Goal: Task Accomplishment & Management: Manage account settings

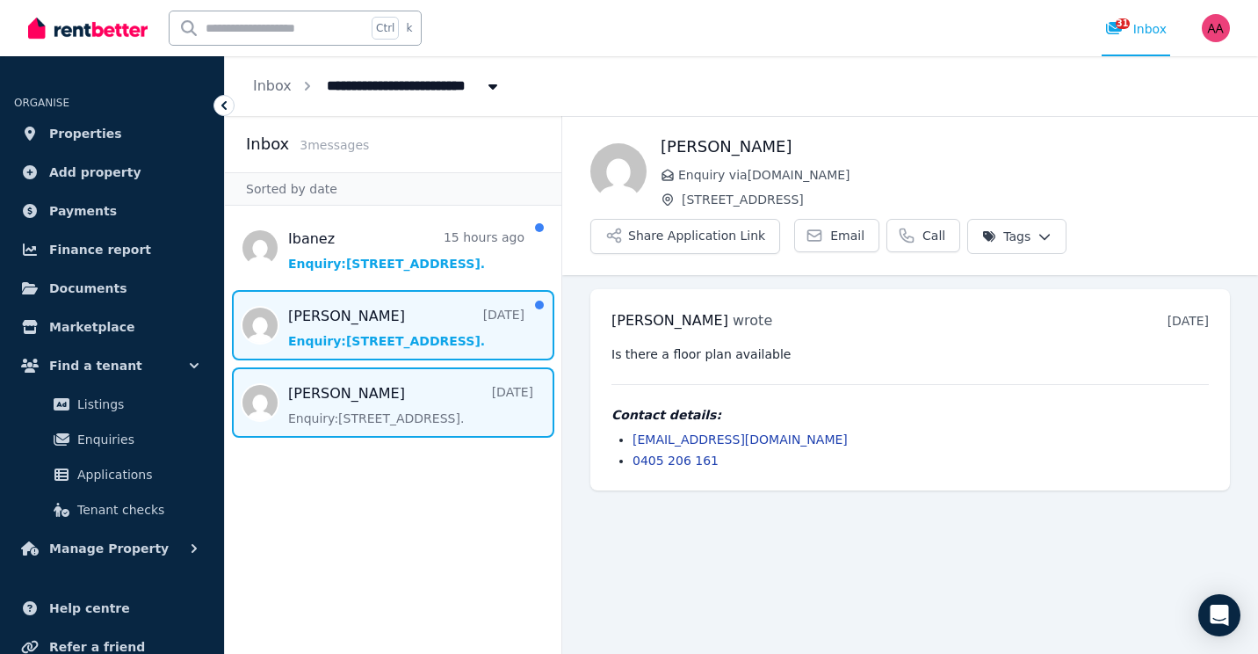
click at [393, 322] on span "Message list" at bounding box center [393, 325] width 336 height 70
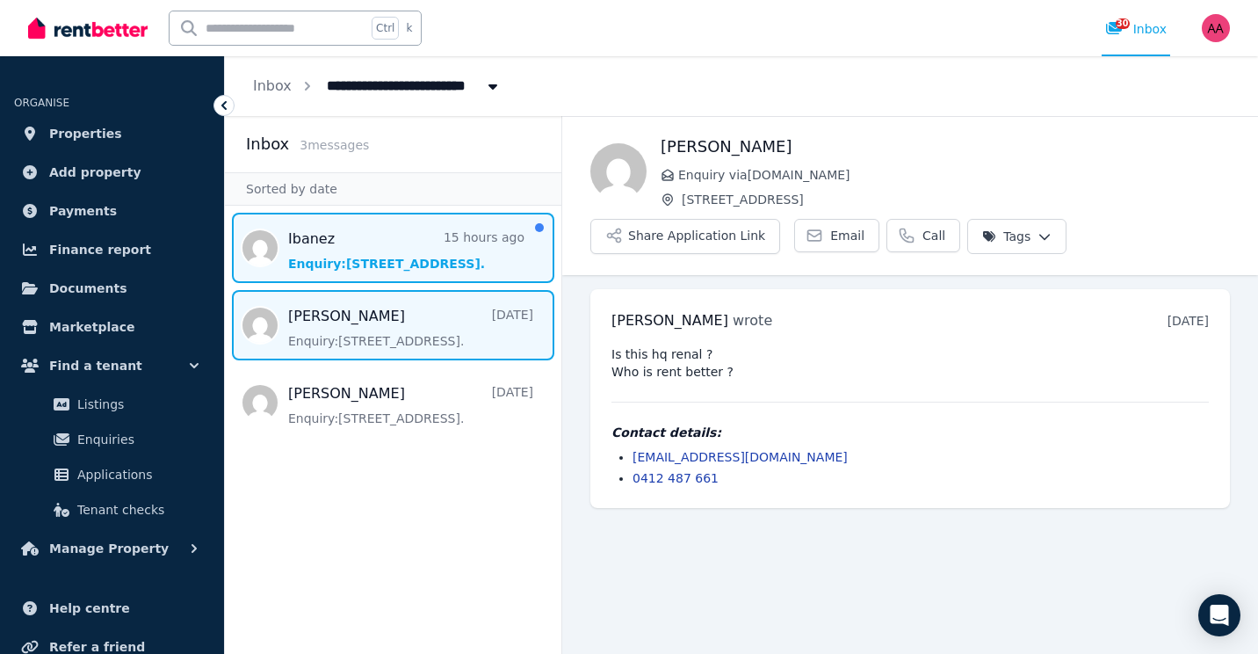
click at [337, 254] on span "Message list" at bounding box center [393, 248] width 336 height 70
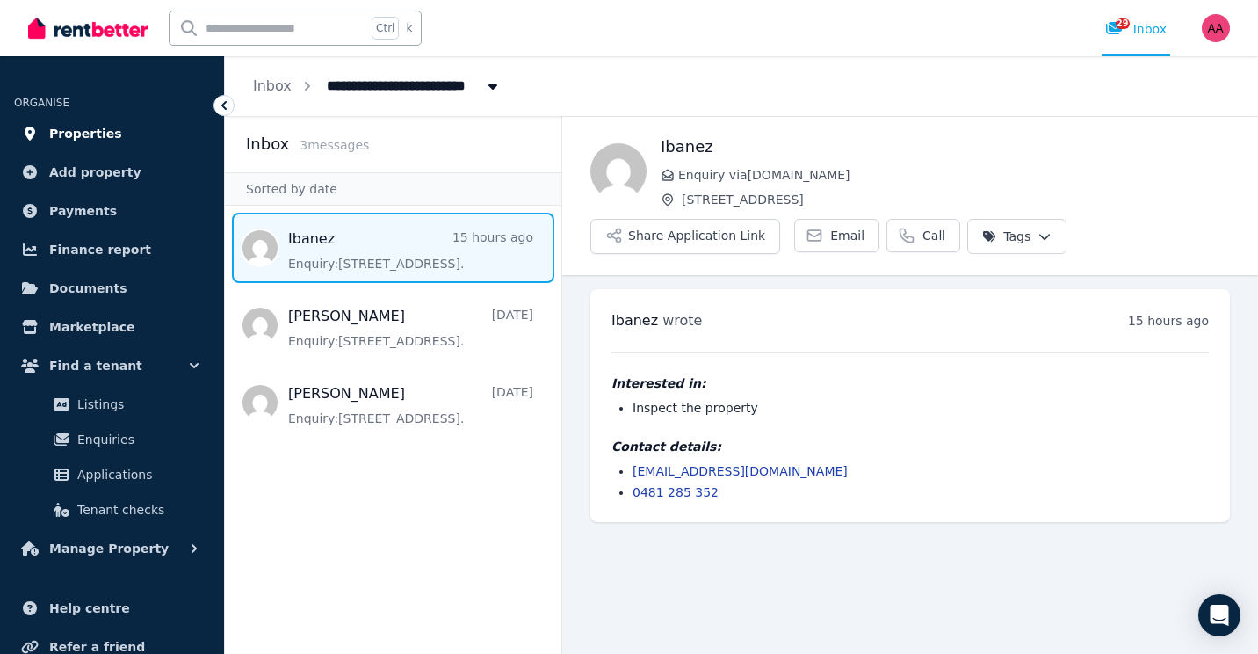
click at [89, 135] on span "Properties" at bounding box center [85, 133] width 73 height 21
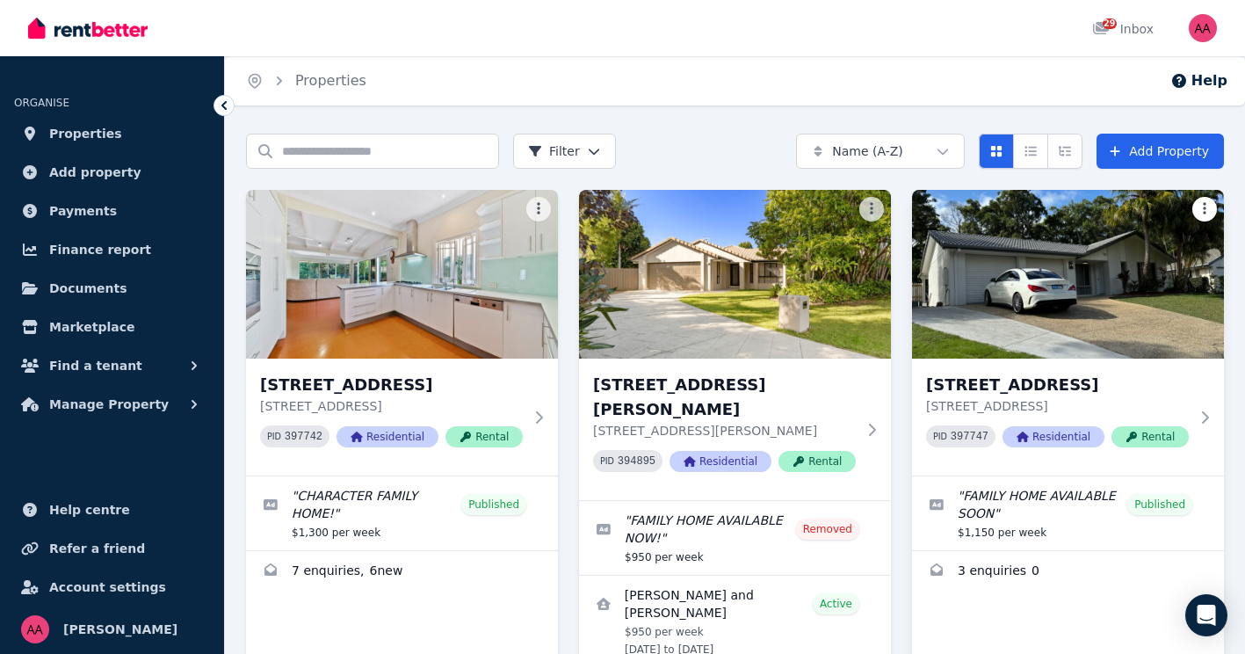
click at [1204, 207] on html "Open main menu 29 Inbox Open user menu ORGANISE Properties Add property Payment…" at bounding box center [622, 327] width 1245 height 654
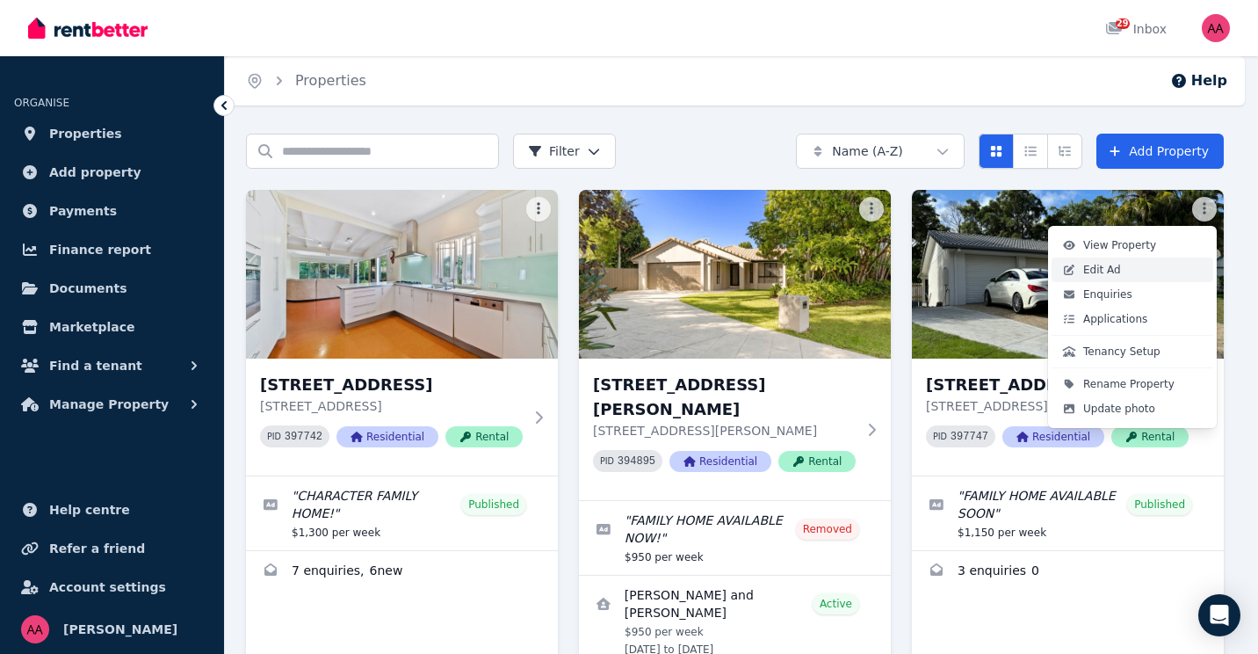
click at [1096, 273] on span "Edit Ad" at bounding box center [1102, 270] width 38 height 14
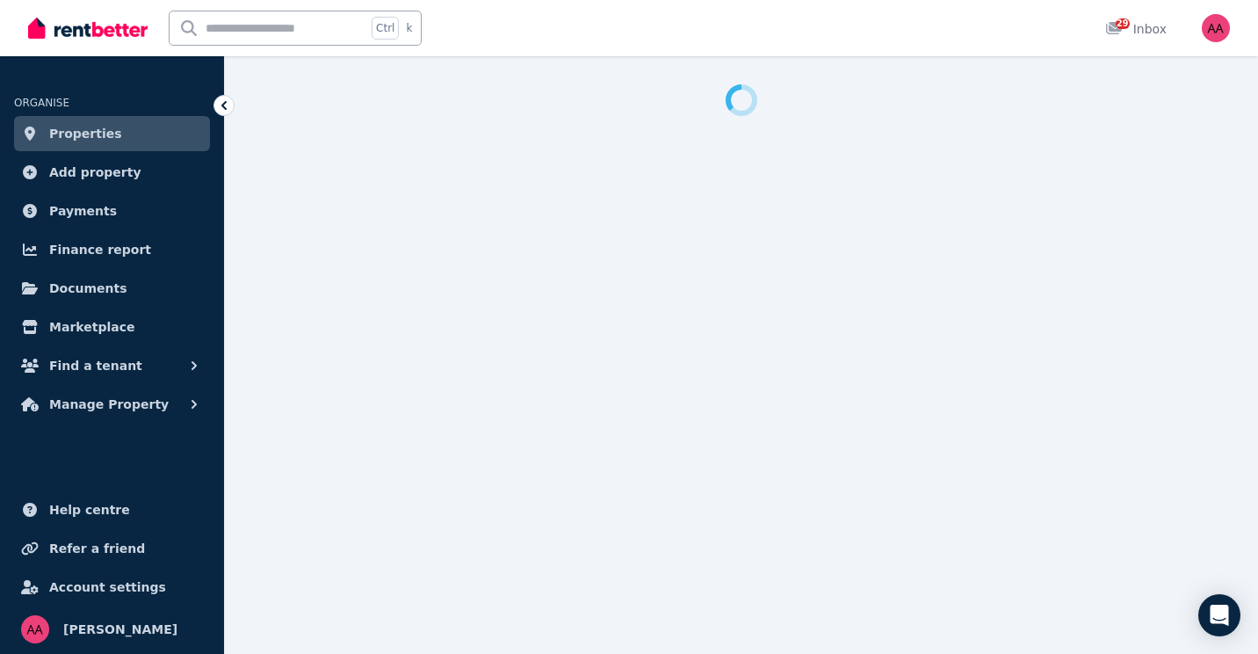
select select "**********"
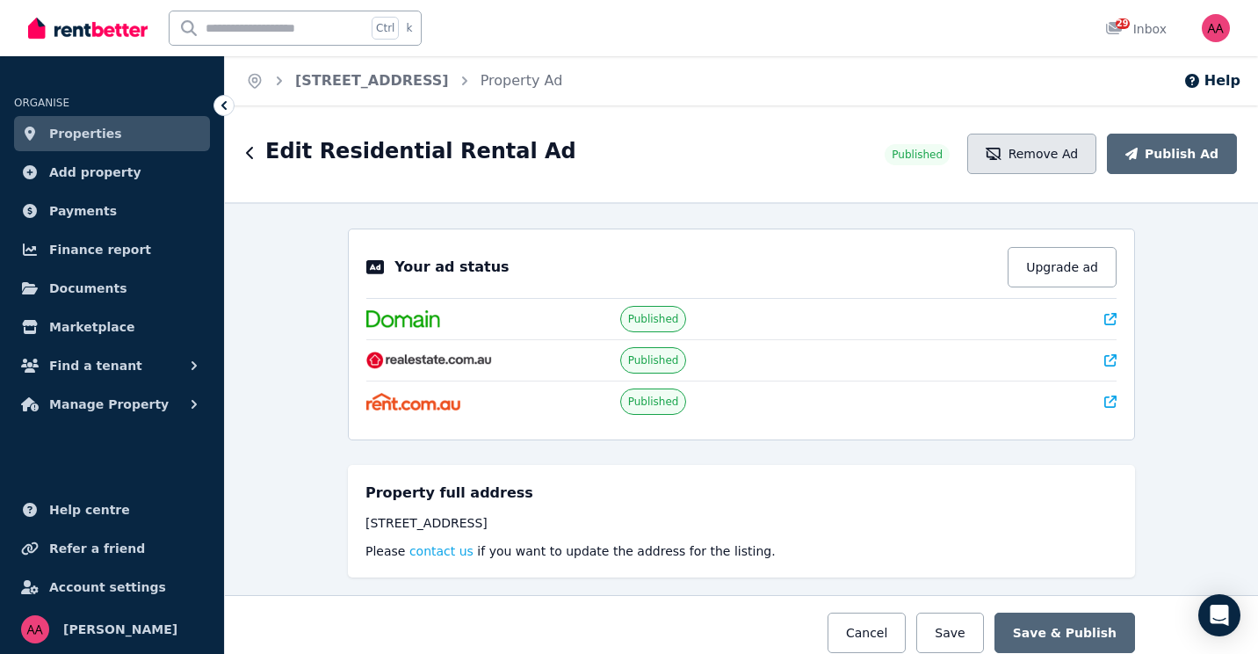
click at [1038, 168] on button "Remove Ad" at bounding box center [1031, 154] width 129 height 40
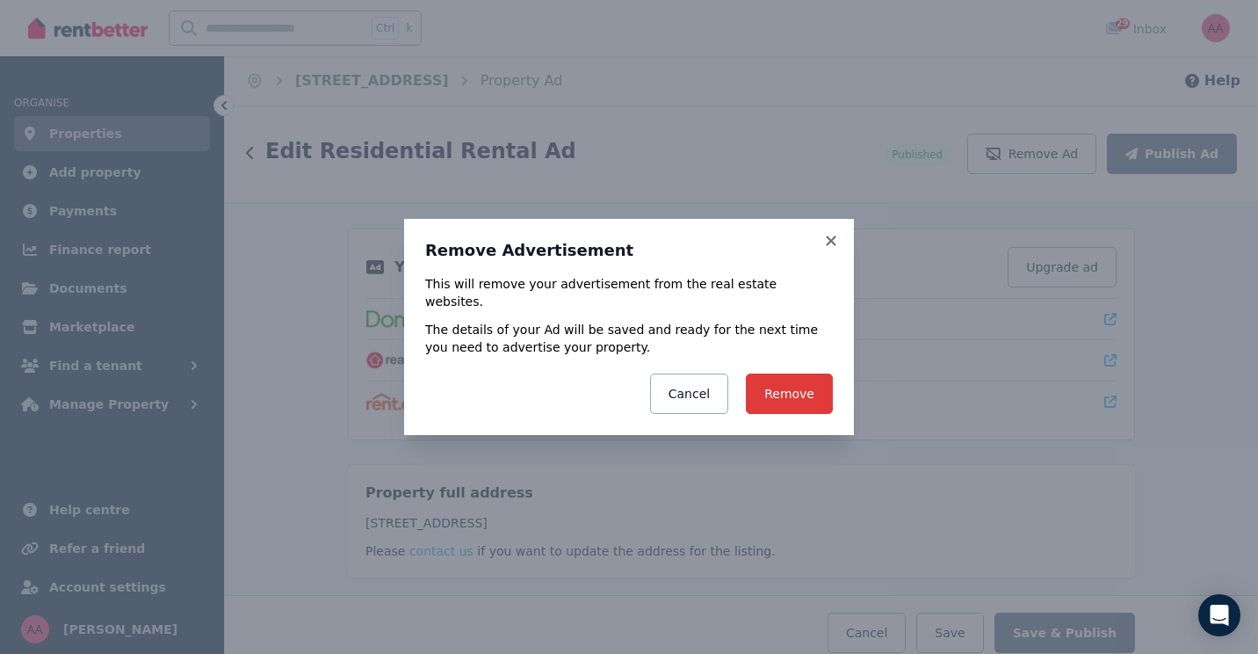
click at [795, 385] on button "Remove" at bounding box center [789, 393] width 87 height 40
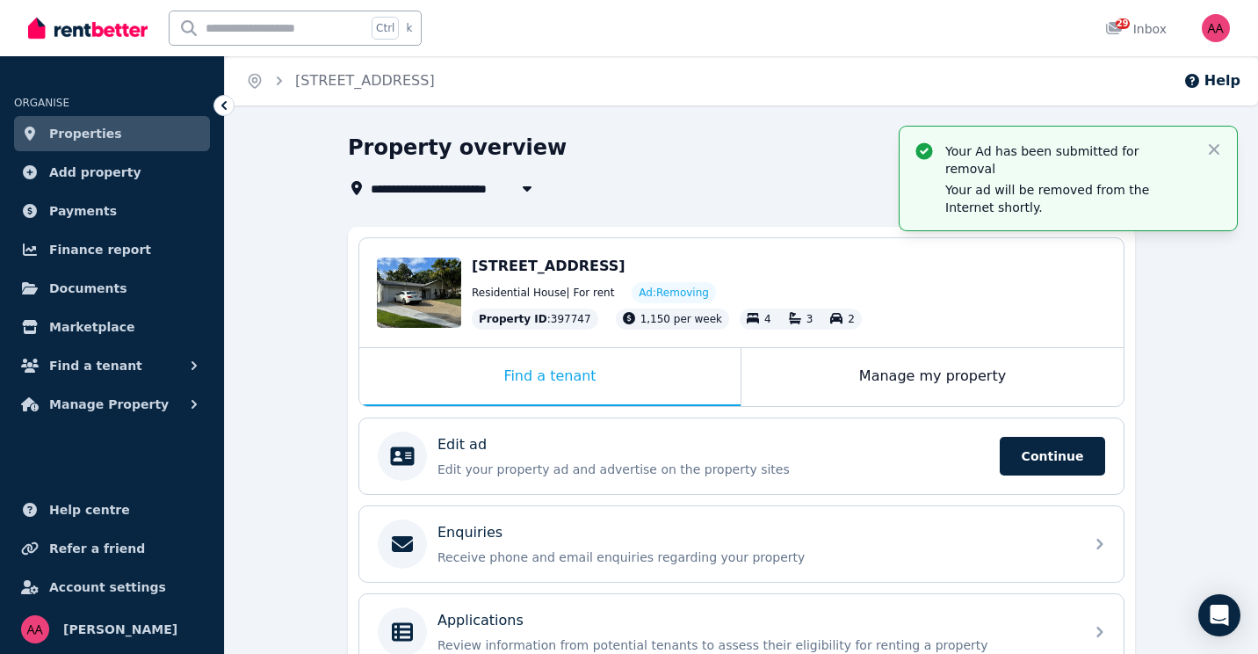
select select "**********"
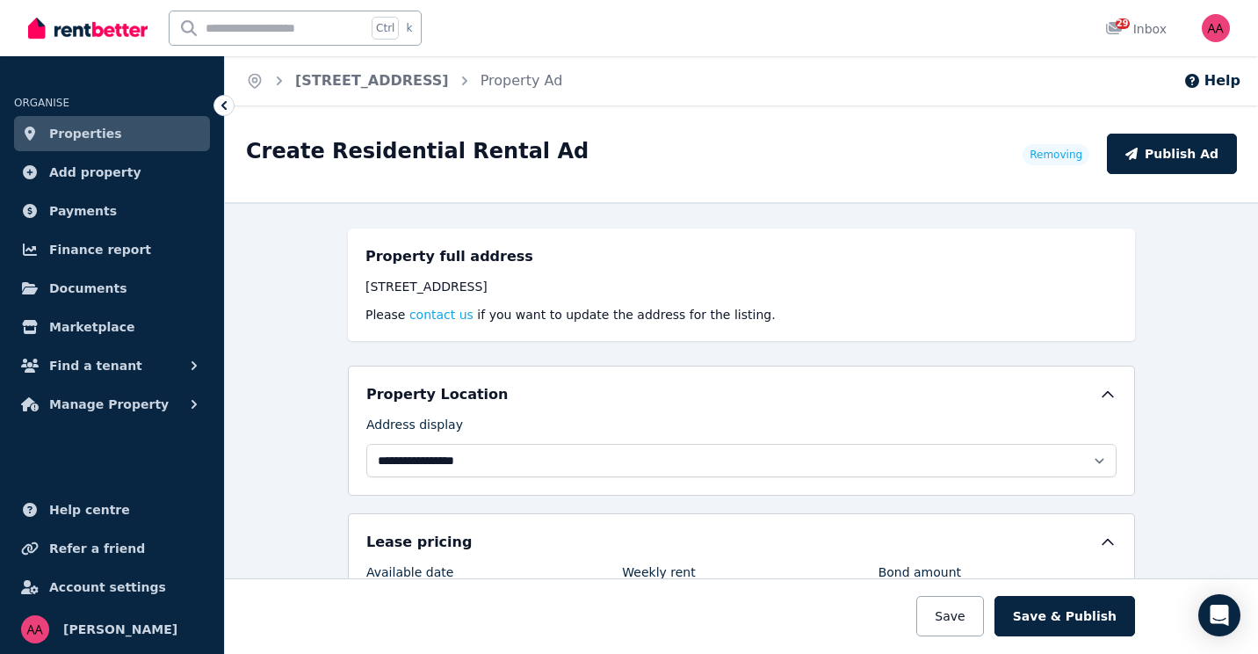
click at [104, 138] on span "Properties" at bounding box center [85, 133] width 73 height 21
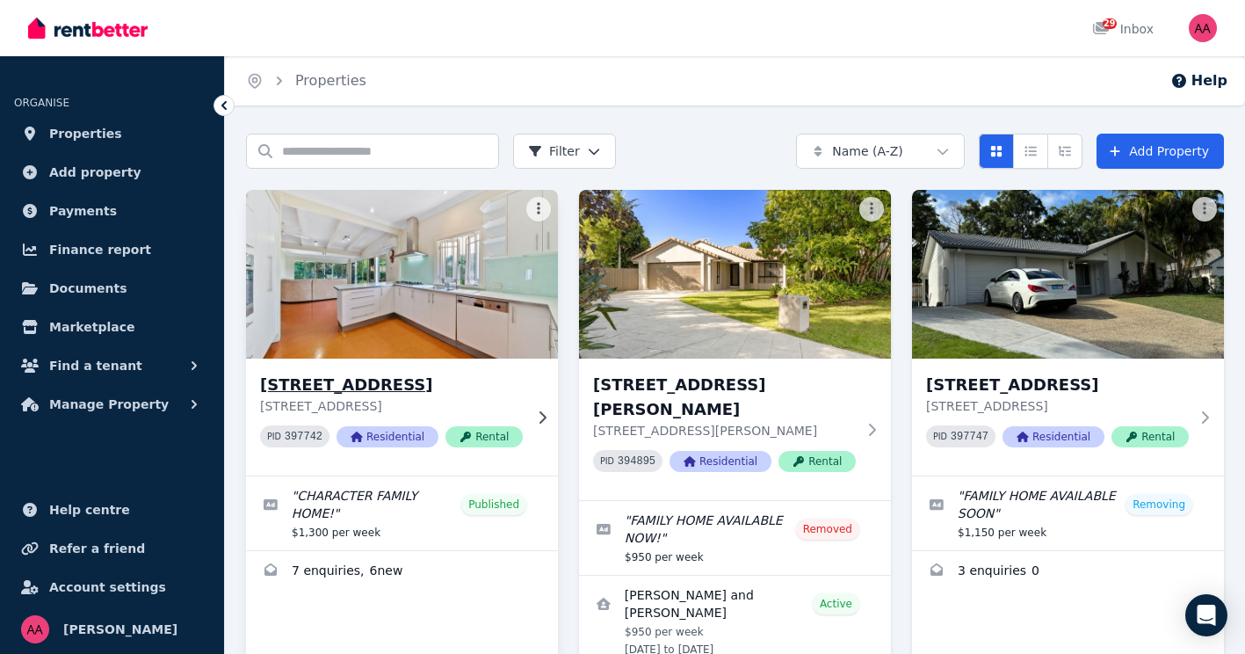
click at [487, 275] on img at bounding box center [402, 273] width 328 height 177
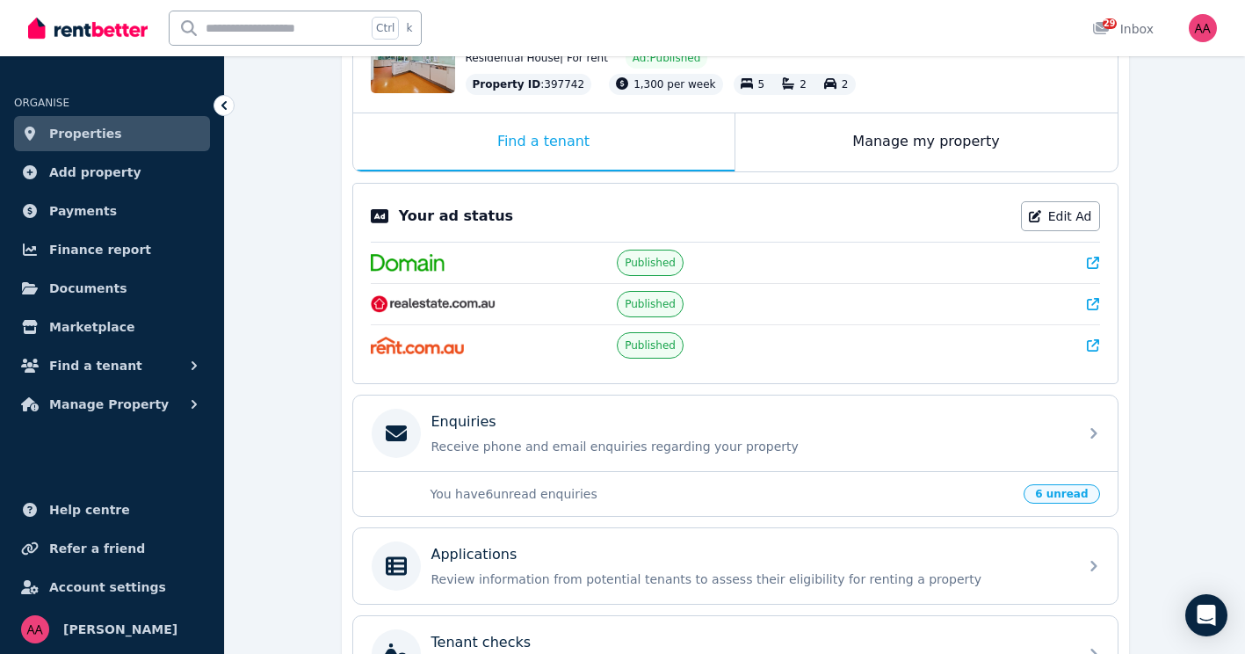
scroll to position [270, 0]
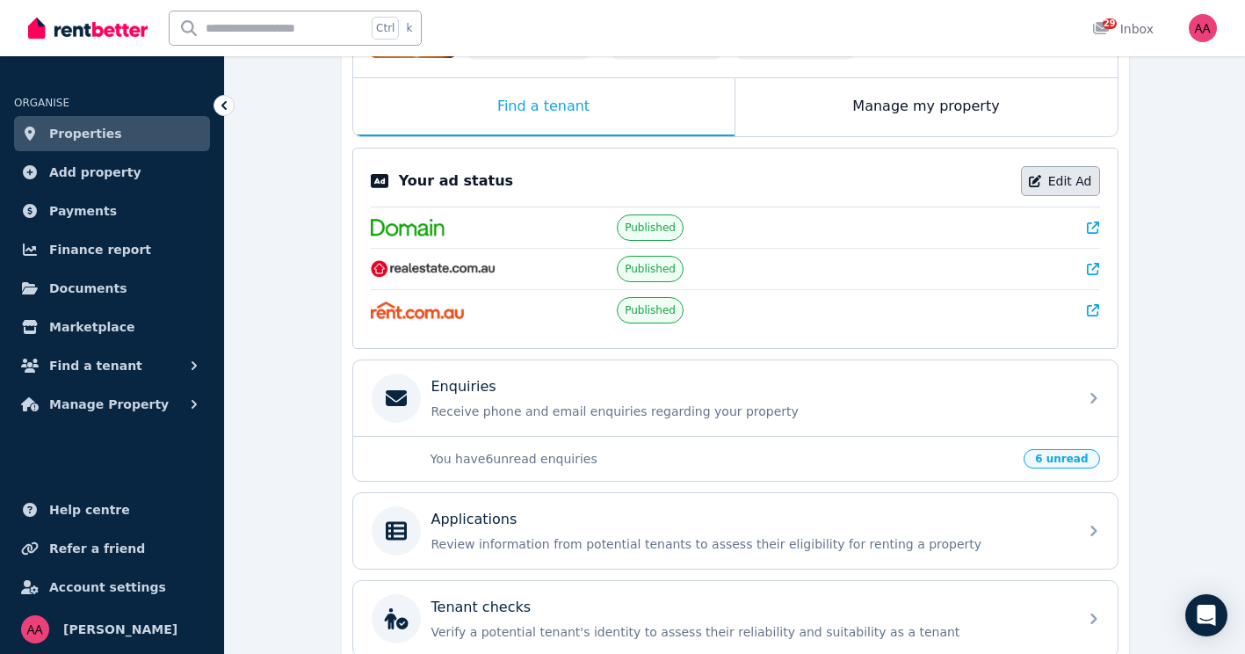
click at [1070, 189] on link "Edit Ad" at bounding box center [1060, 181] width 79 height 30
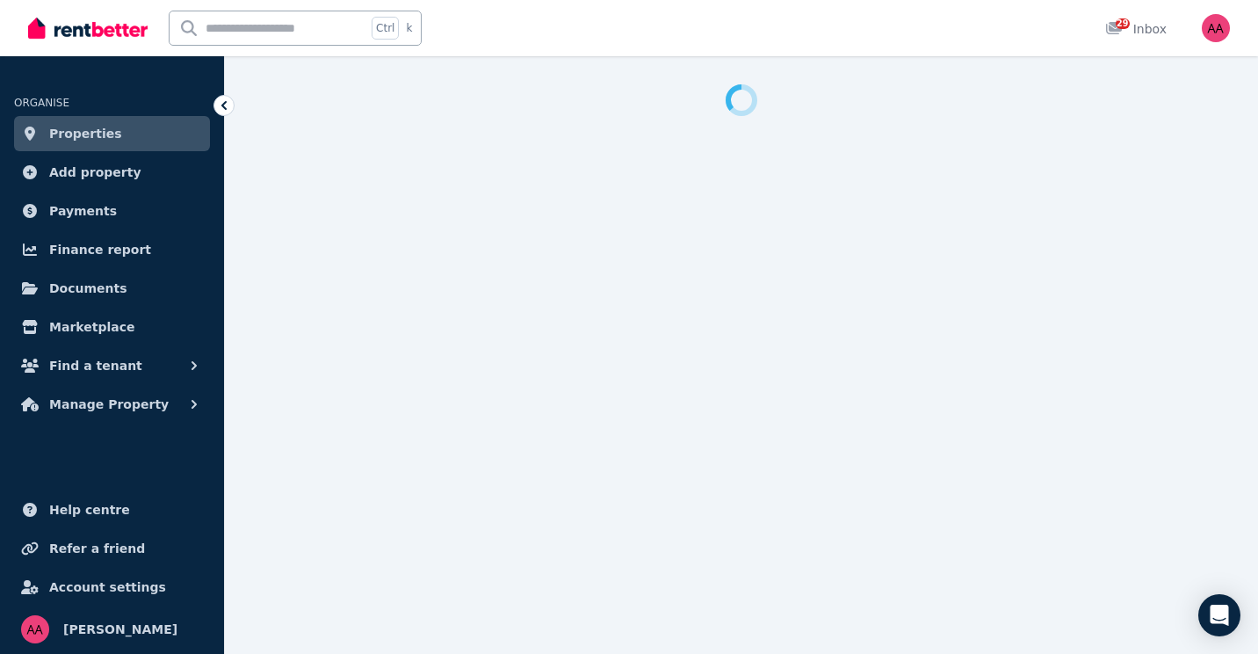
select select "**********"
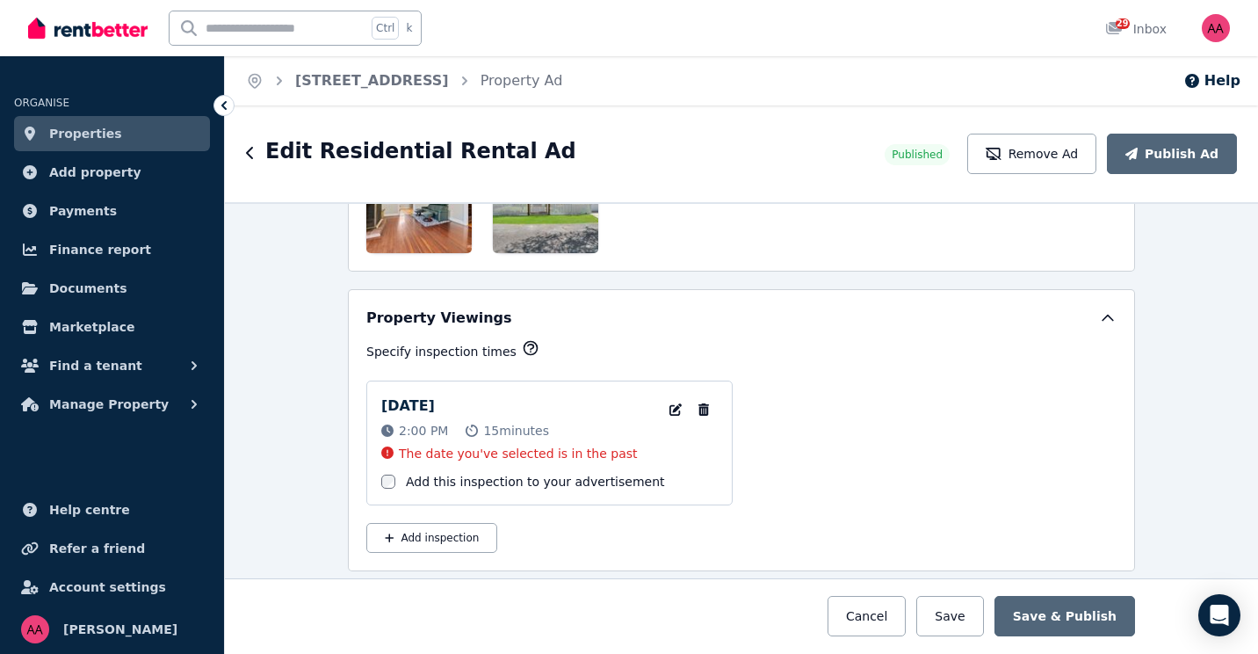
scroll to position [2636, 0]
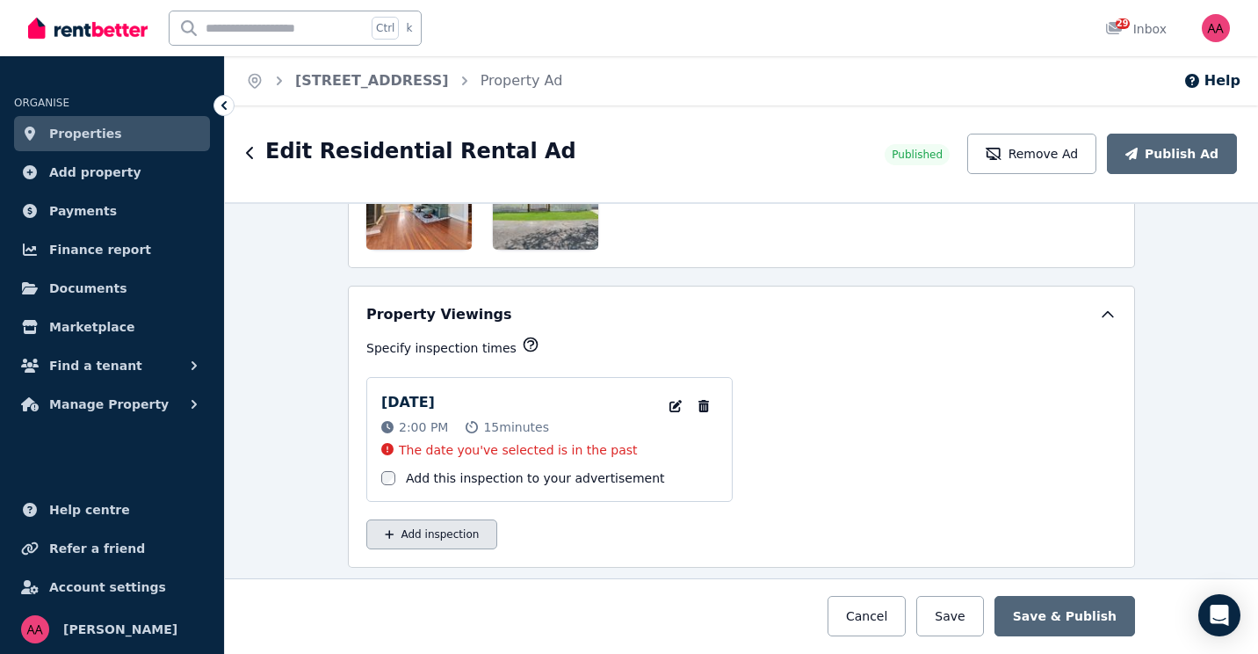
click at [439, 539] on button "Add inspection" at bounding box center [431, 534] width 131 height 30
select select "**"
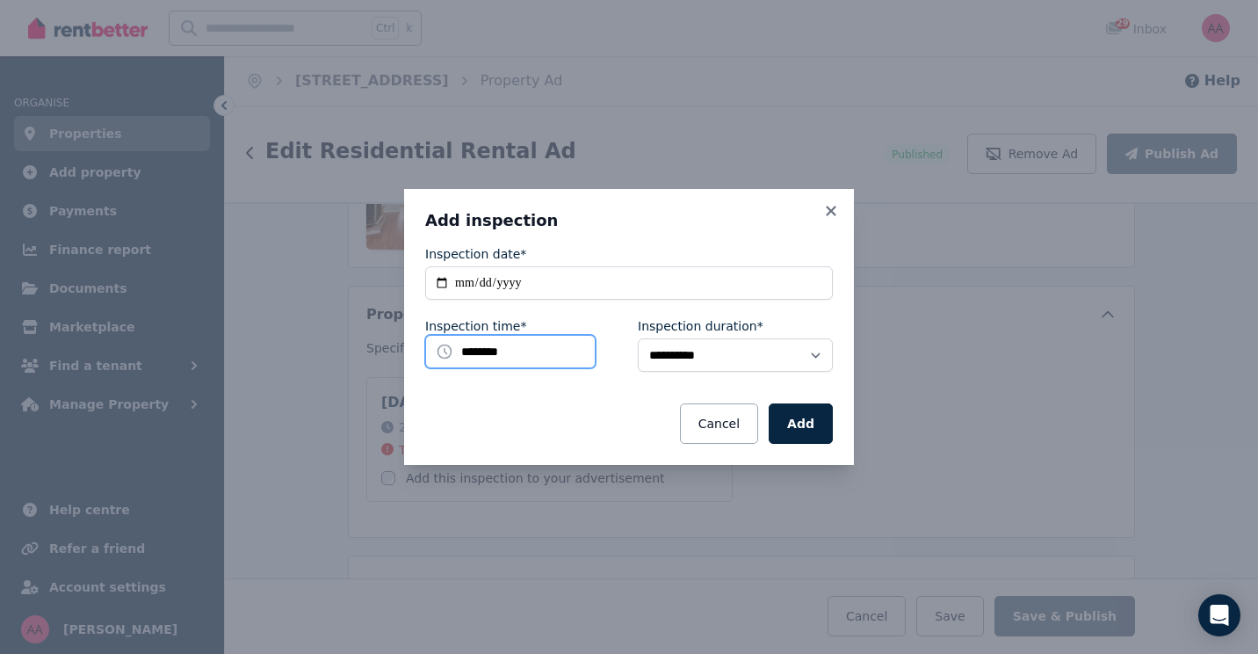
click at [532, 358] on input "********" at bounding box center [510, 351] width 170 height 33
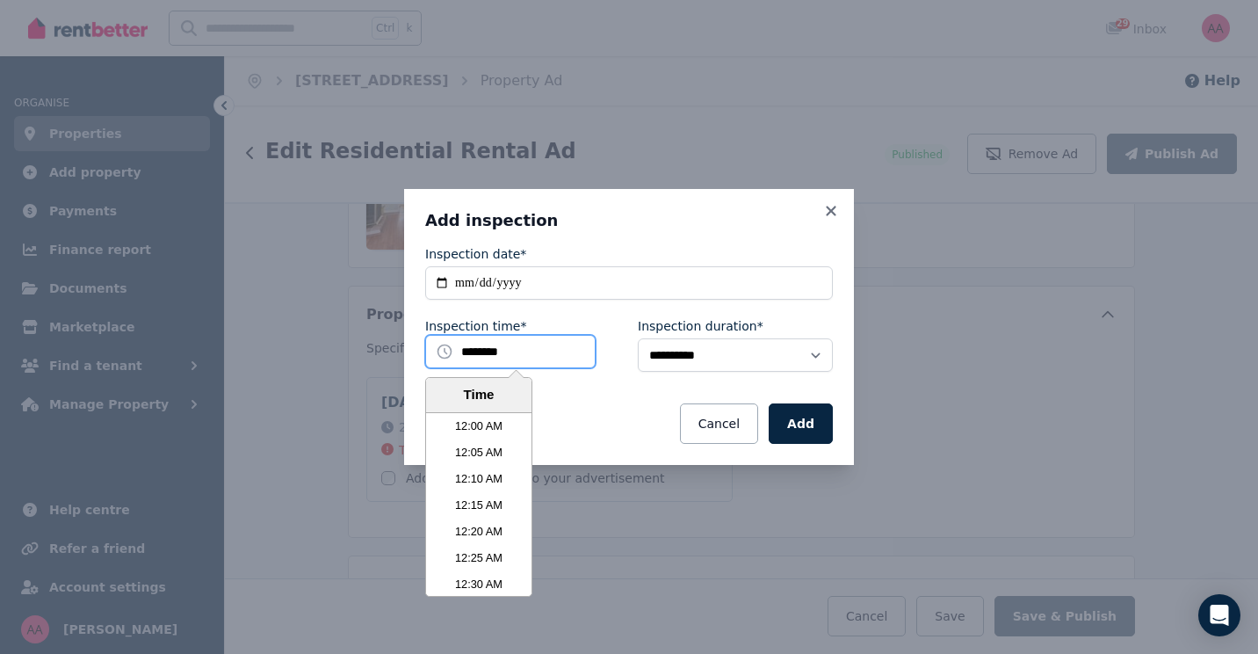
scroll to position [3242, 0]
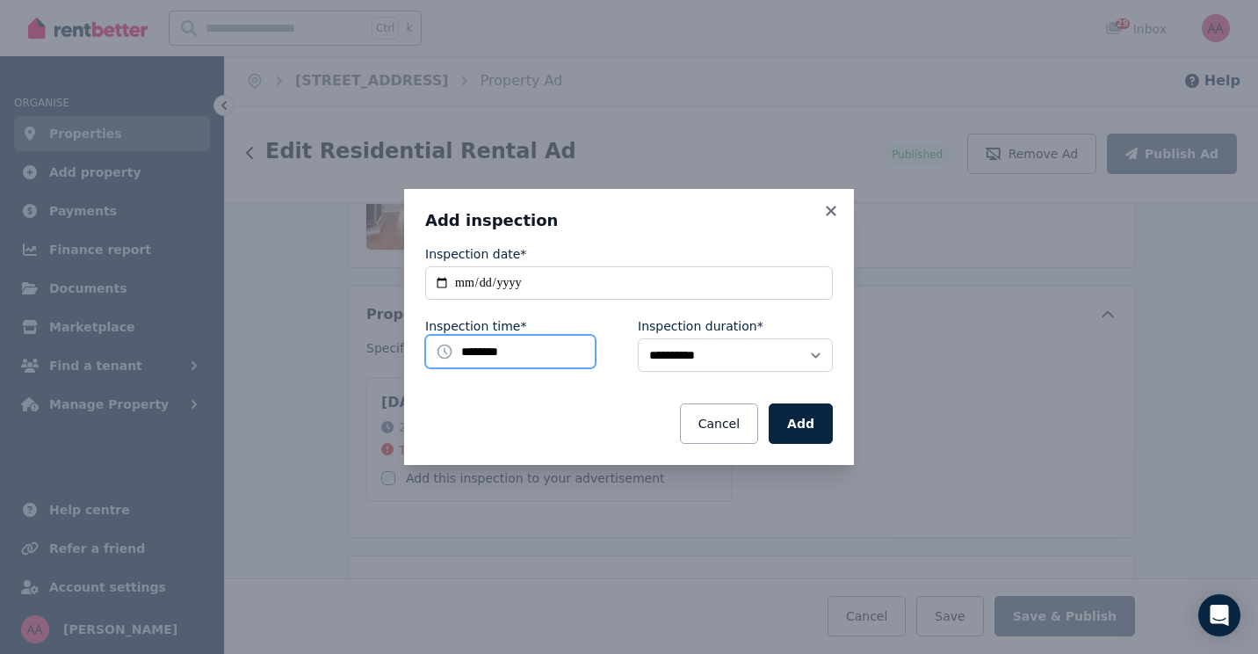
click at [525, 350] on input "********" at bounding box center [510, 351] width 170 height 33
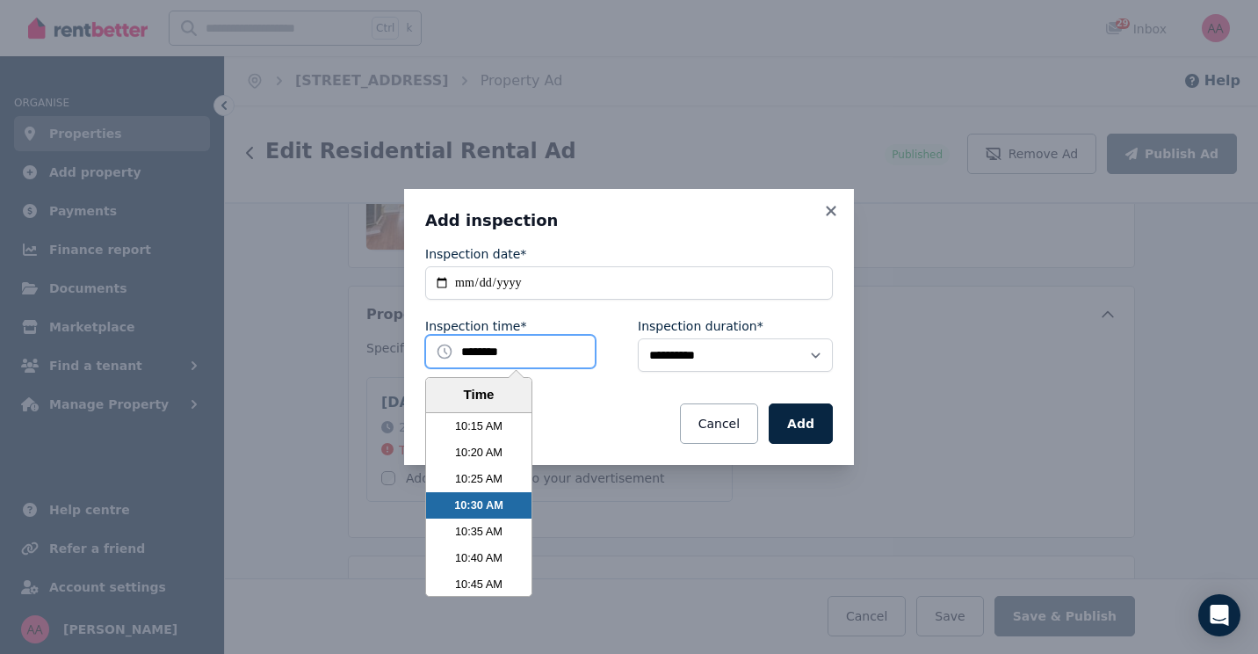
click at [474, 356] on input "********" at bounding box center [510, 351] width 170 height 33
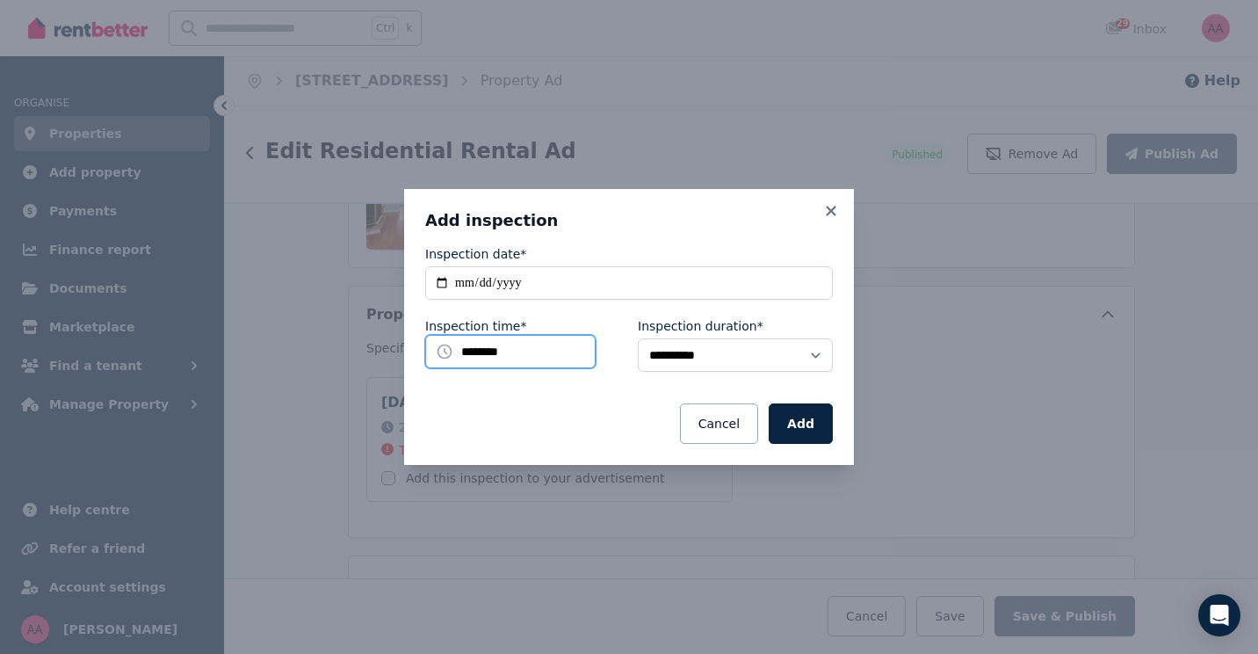
click at [528, 349] on input "********" at bounding box center [510, 351] width 170 height 33
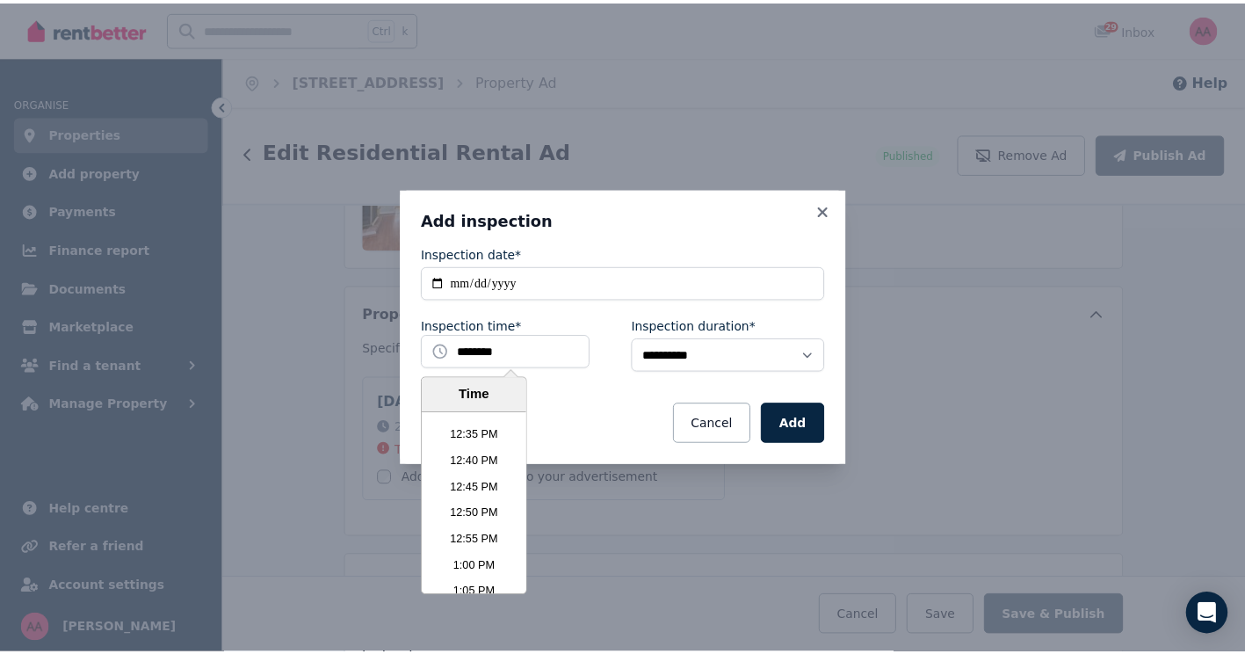
scroll to position [3980, 0]
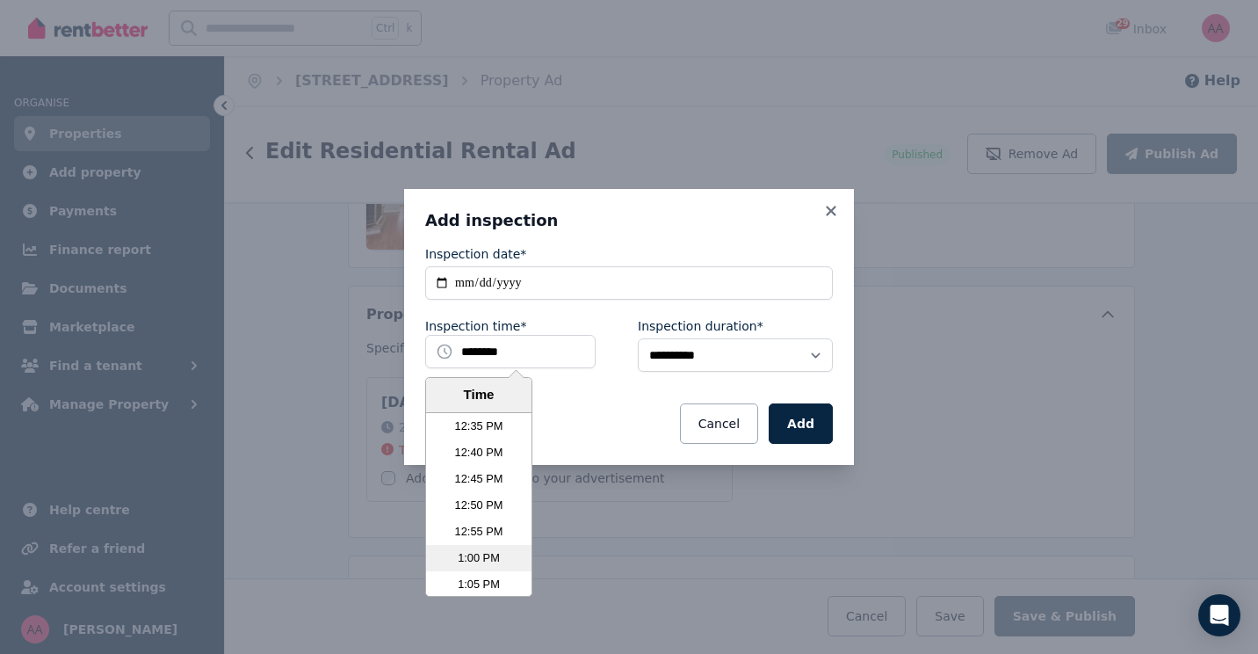
click at [488, 559] on li "1:00 PM" at bounding box center [478, 558] width 105 height 26
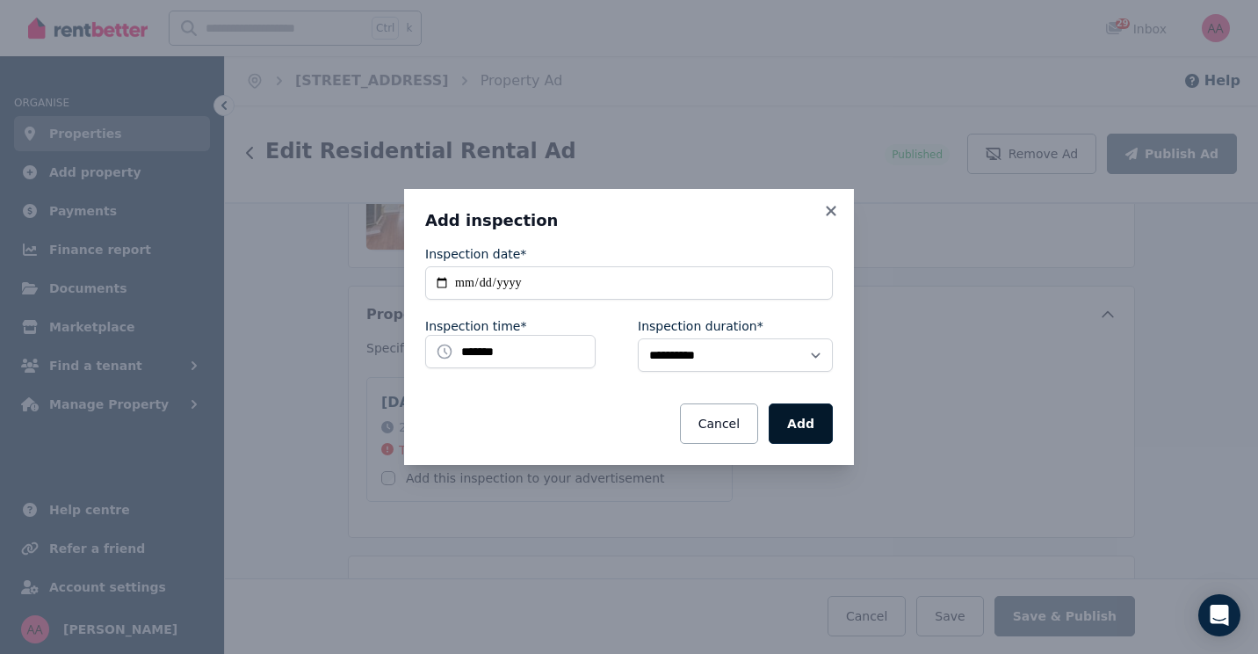
click at [810, 431] on button "Add" at bounding box center [801, 423] width 64 height 40
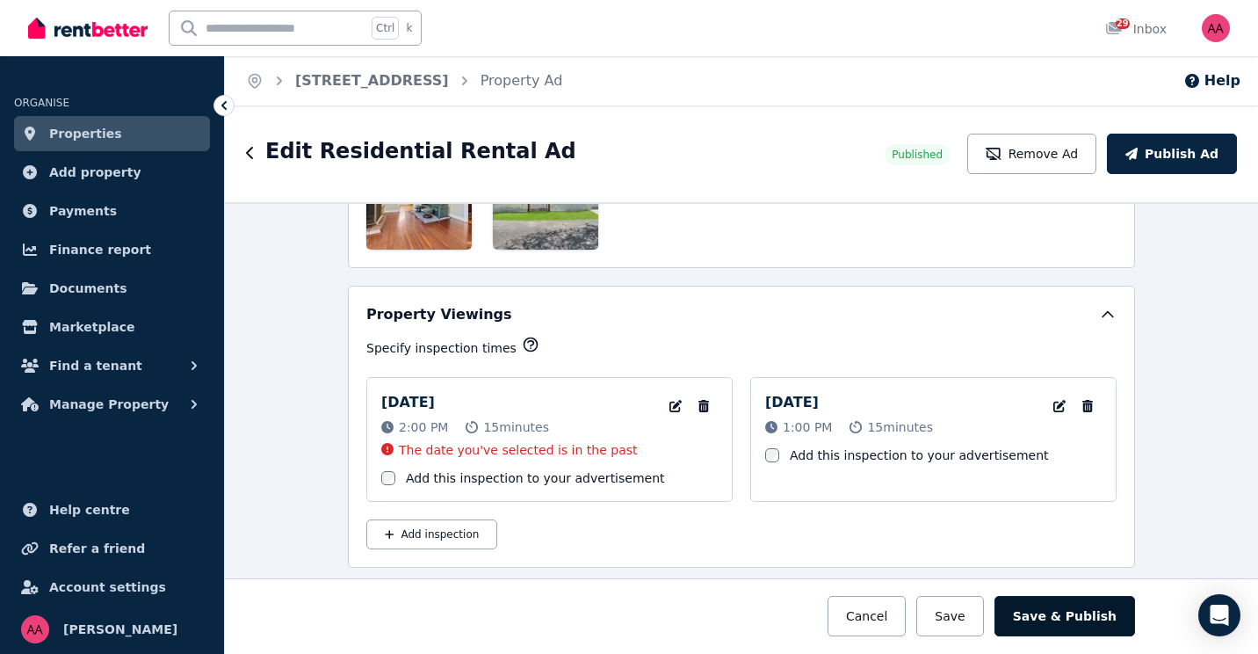
click at [1071, 621] on button "Save & Publish" at bounding box center [1065, 616] width 141 height 40
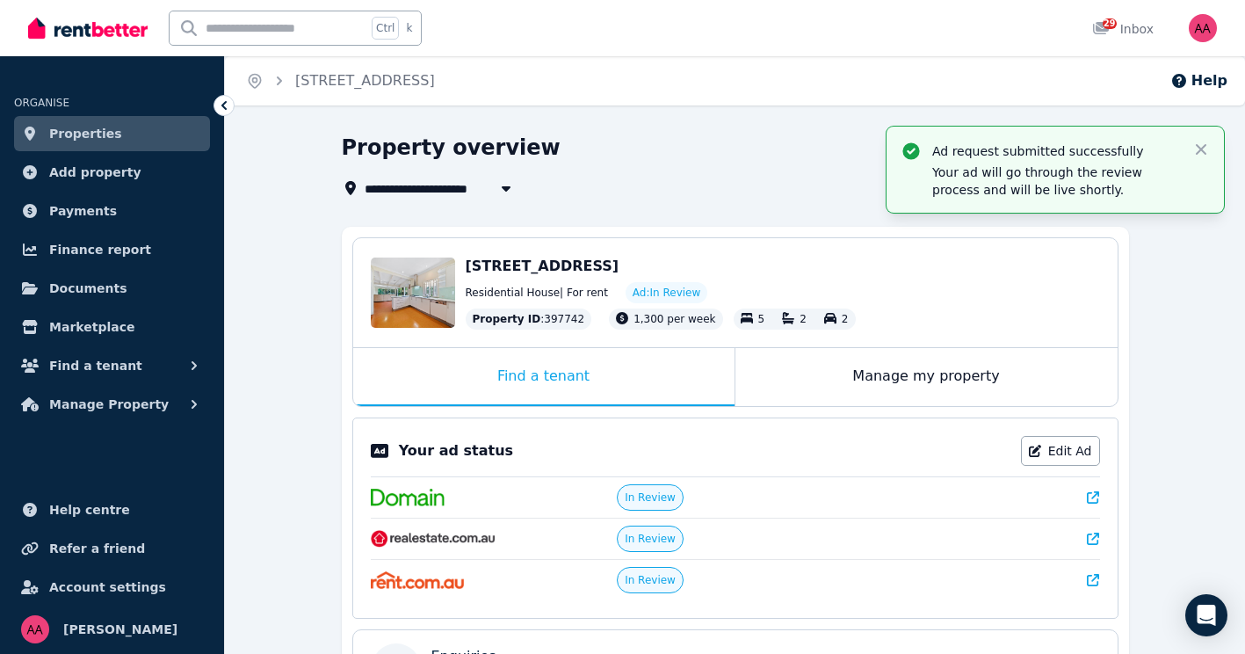
click at [487, 271] on span "[STREET_ADDRESS]" at bounding box center [543, 265] width 154 height 17
click at [411, 275] on div "Edit" at bounding box center [413, 292] width 84 height 70
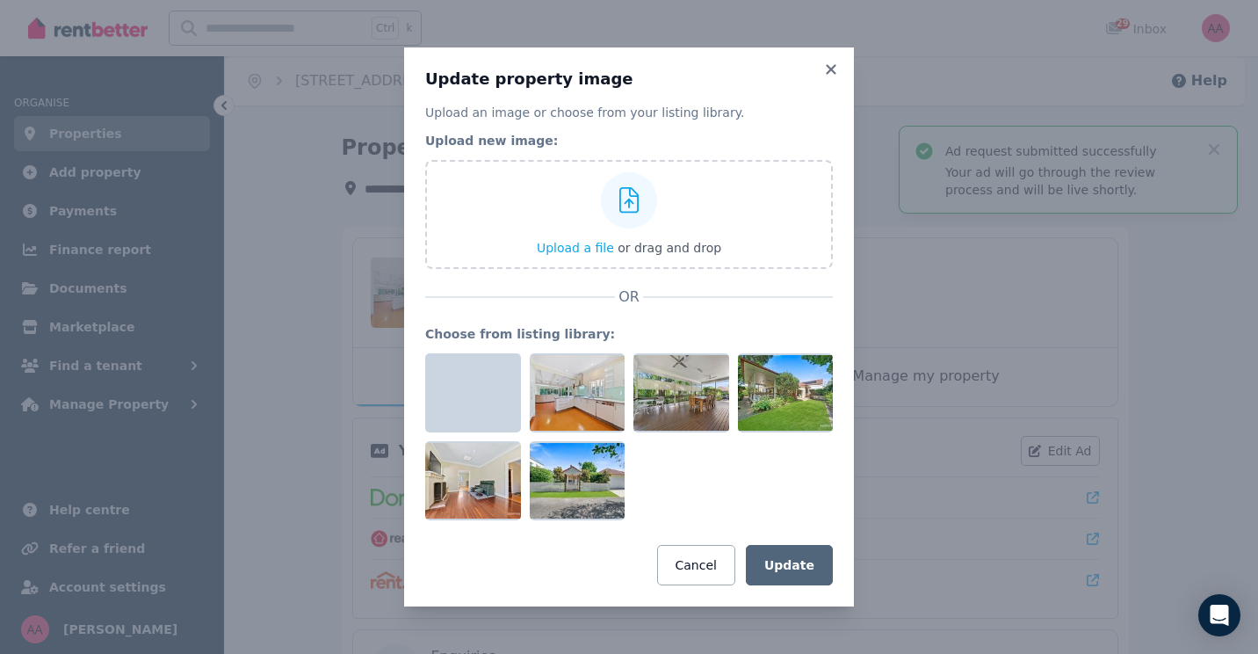
click at [935, 286] on div "Update property image Upload an image or choose from your listing library. Uplo…" at bounding box center [629, 327] width 1258 height 654
click at [828, 73] on icon at bounding box center [831, 69] width 10 height 10
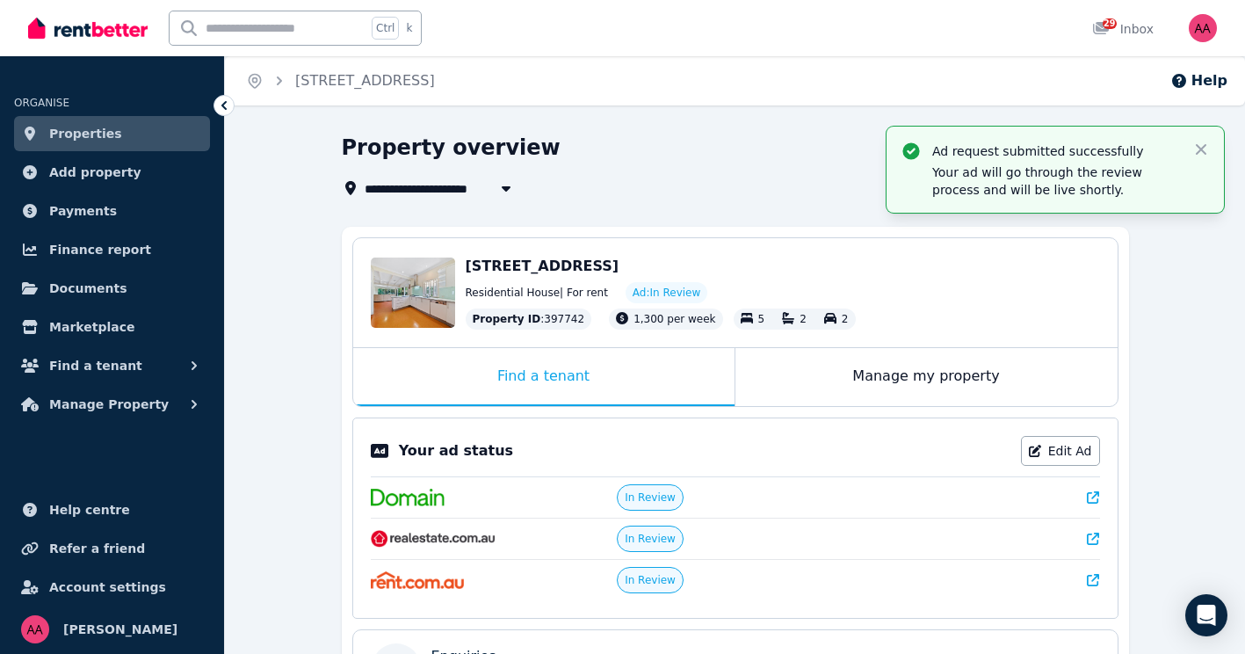
click at [76, 141] on span "Properties" at bounding box center [85, 133] width 73 height 21
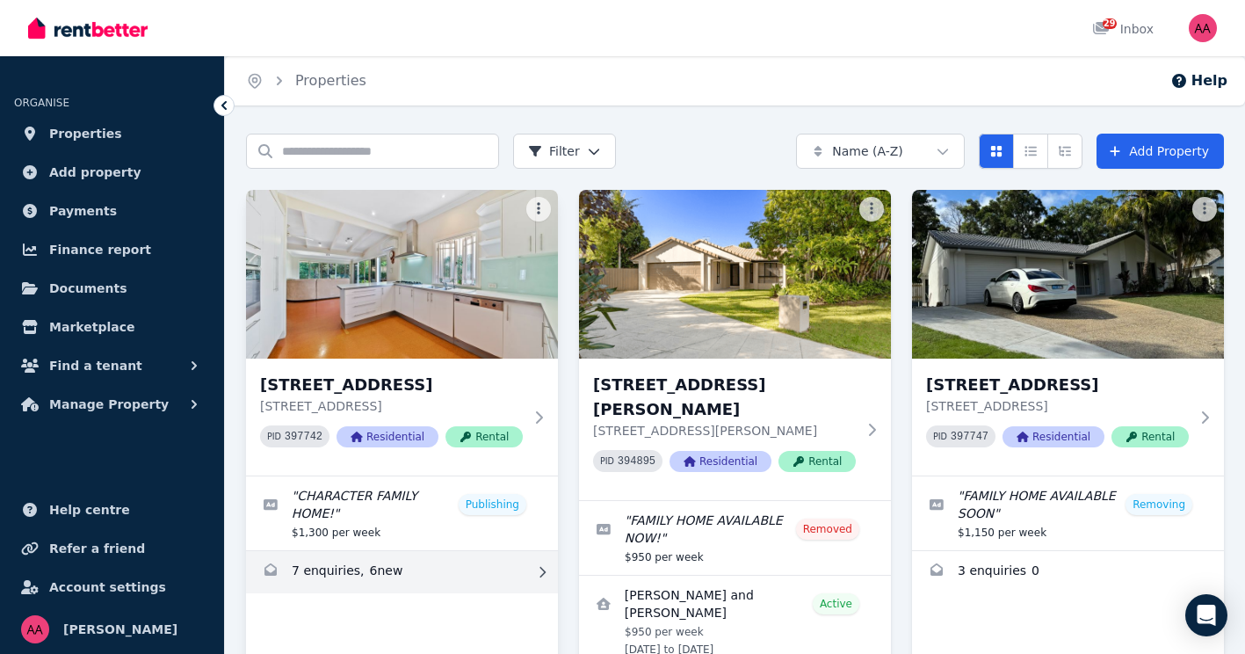
click at [336, 572] on link "Enquiries for 2 The Avenue, Clayfield" at bounding box center [402, 572] width 312 height 42
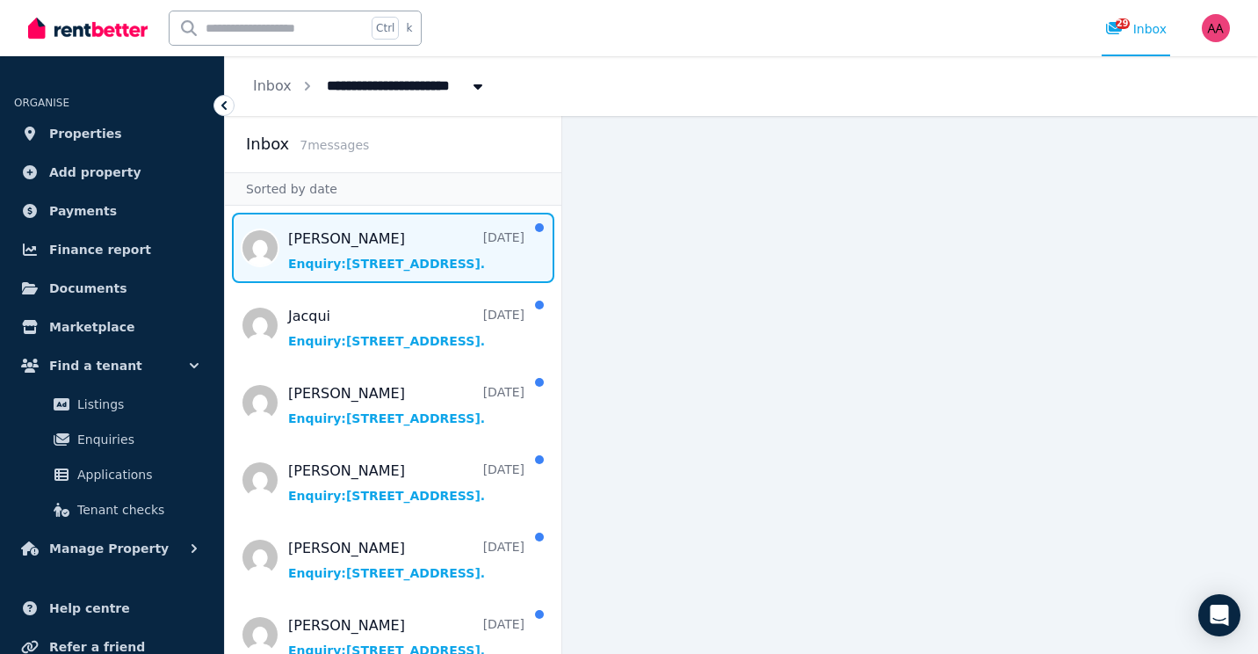
click at [344, 258] on span "Message list" at bounding box center [393, 248] width 336 height 70
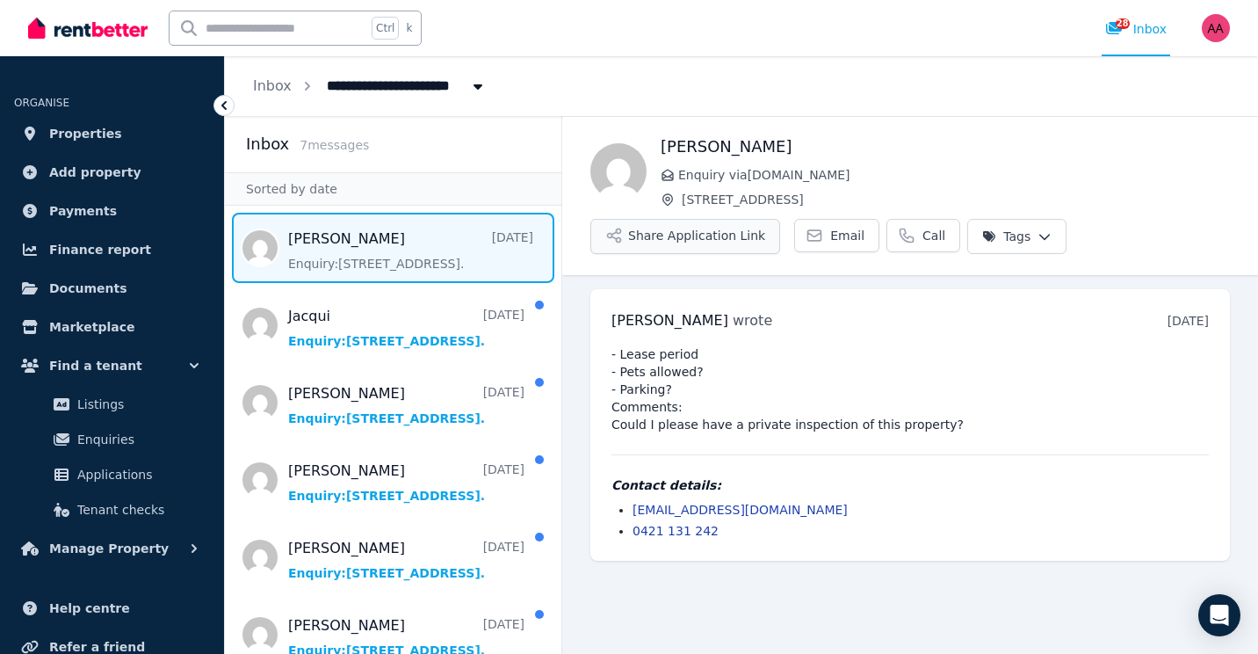
click at [713, 234] on button "Share Application Link" at bounding box center [685, 236] width 190 height 35
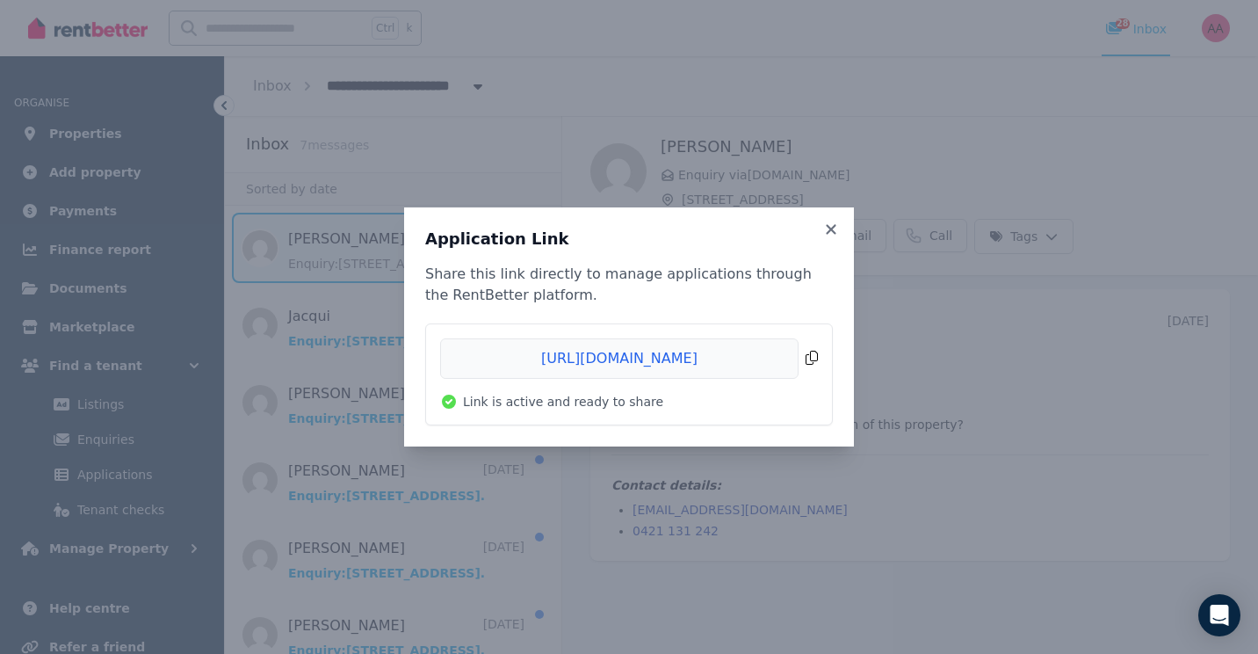
click at [754, 351] on span "Copied!" at bounding box center [629, 358] width 378 height 40
click at [834, 233] on icon at bounding box center [831, 229] width 10 height 10
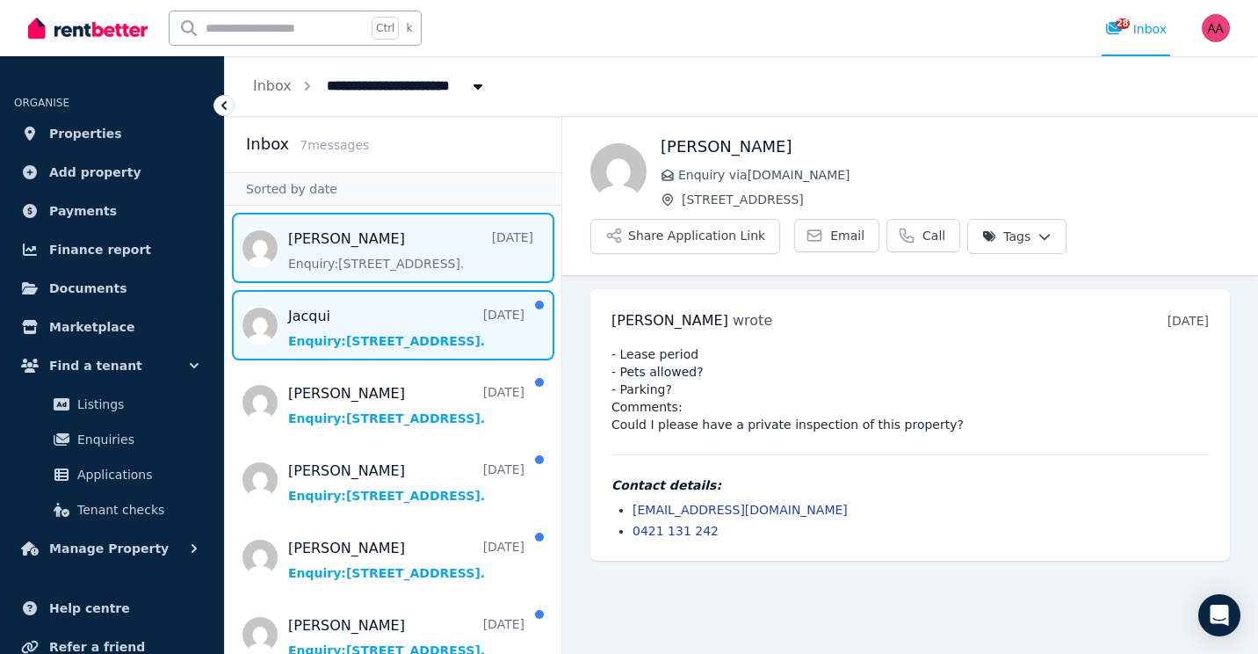
click at [349, 329] on span "Message list" at bounding box center [393, 325] width 336 height 70
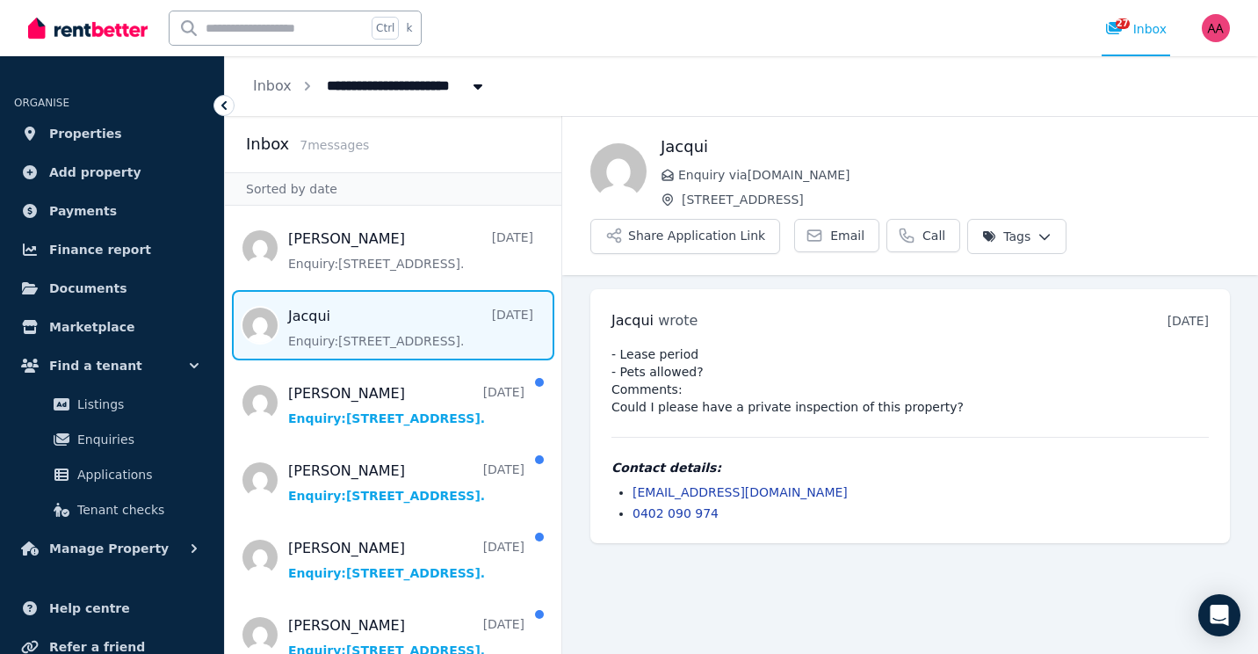
click at [349, 329] on span "Message list" at bounding box center [393, 325] width 336 height 70
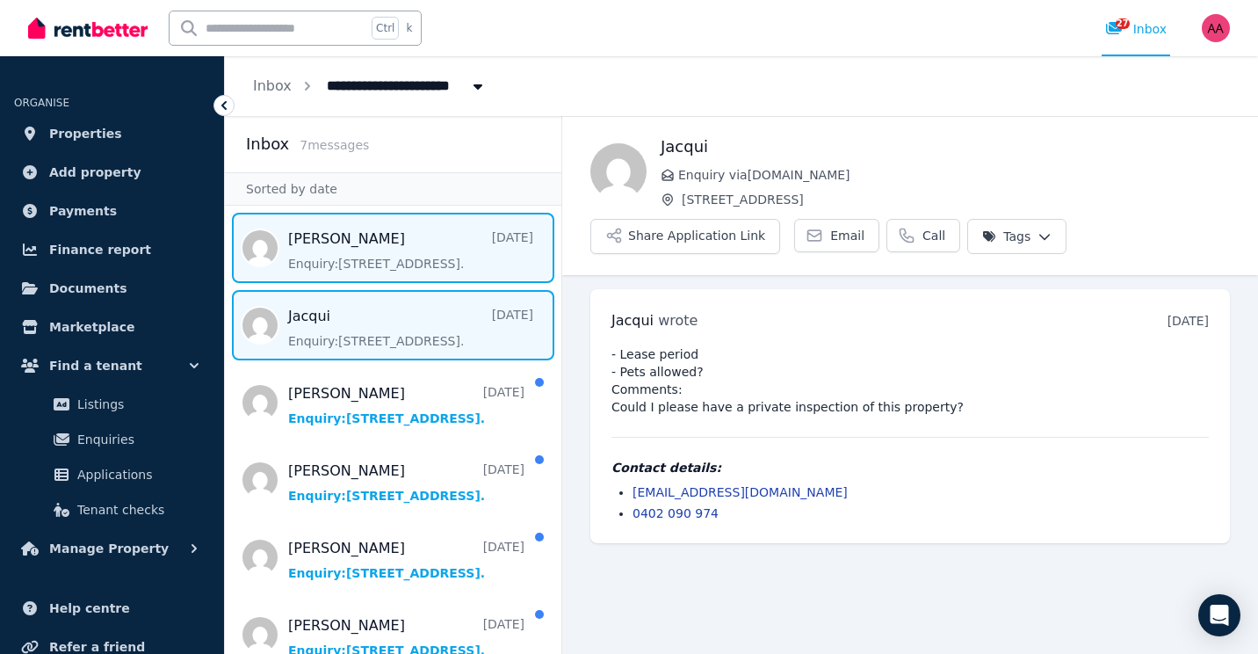
click at [334, 251] on span "Message list" at bounding box center [393, 248] width 336 height 70
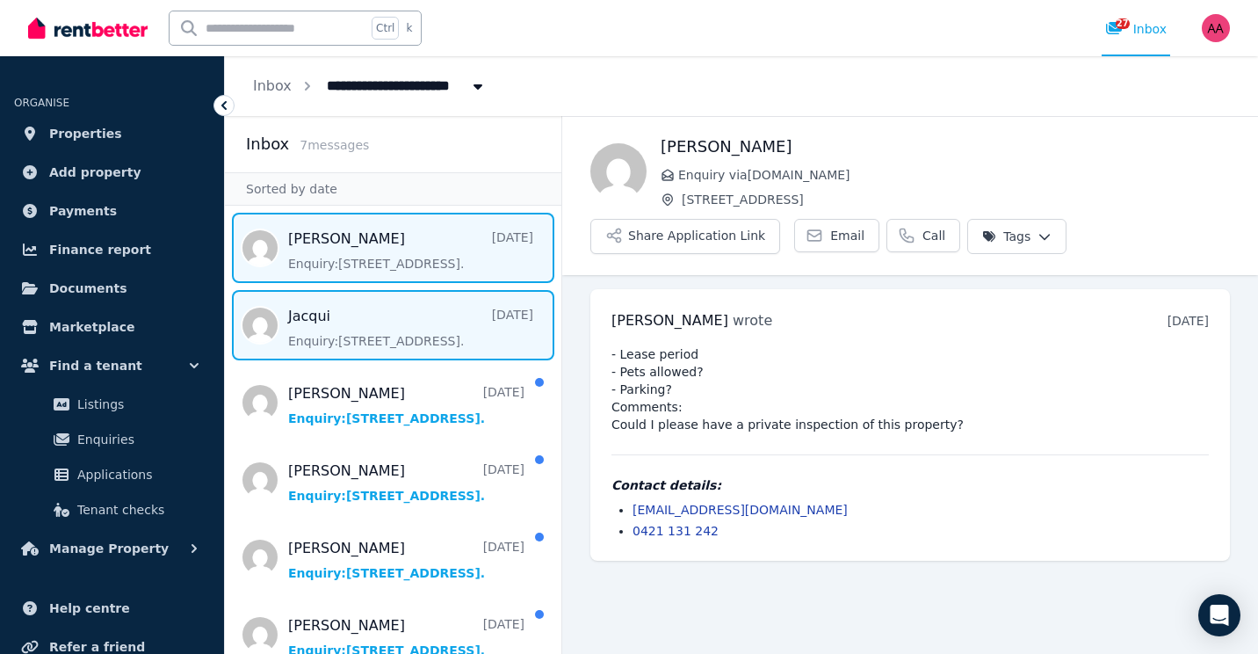
click at [329, 344] on span "Message list" at bounding box center [393, 325] width 336 height 70
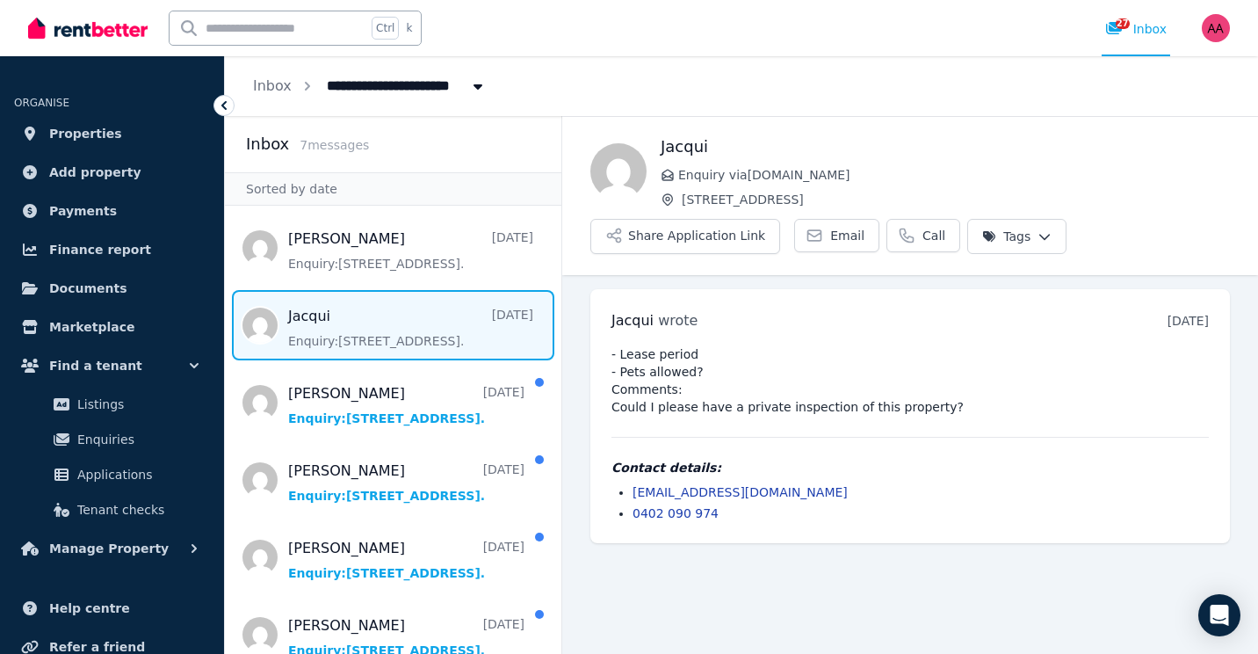
click at [379, 92] on span "[STREET_ADDRESS]" at bounding box center [404, 84] width 177 height 28
type input "**********"
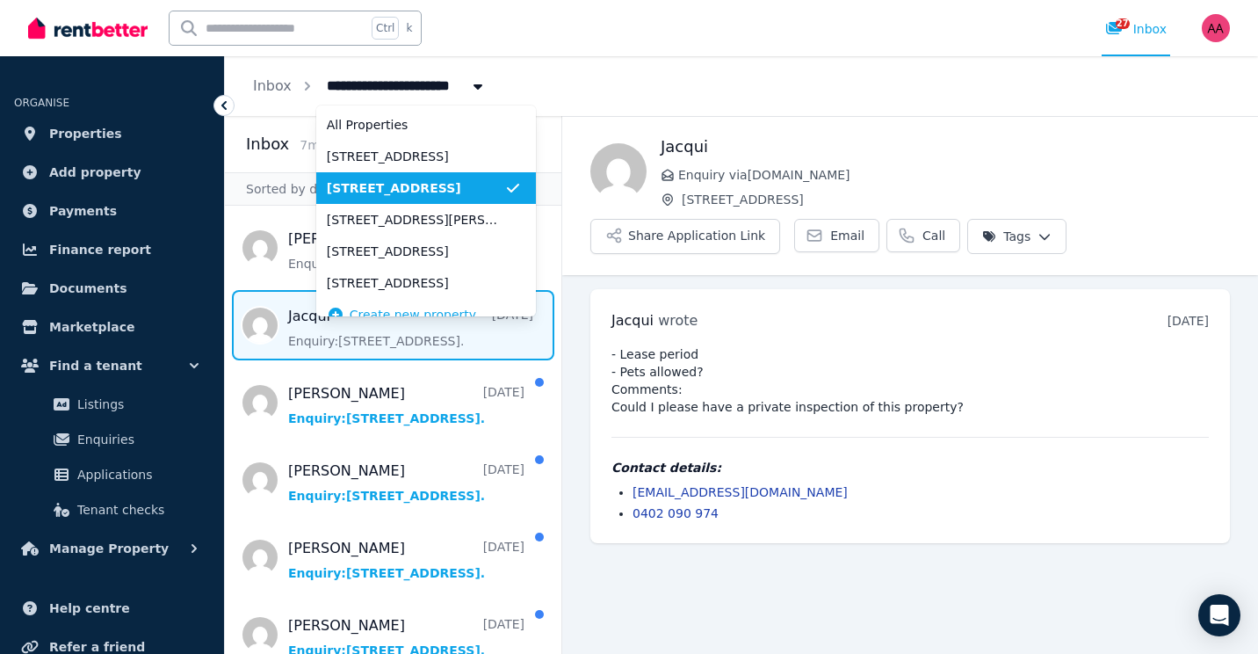
click at [373, 190] on span "[STREET_ADDRESS]" at bounding box center [415, 188] width 177 height 18
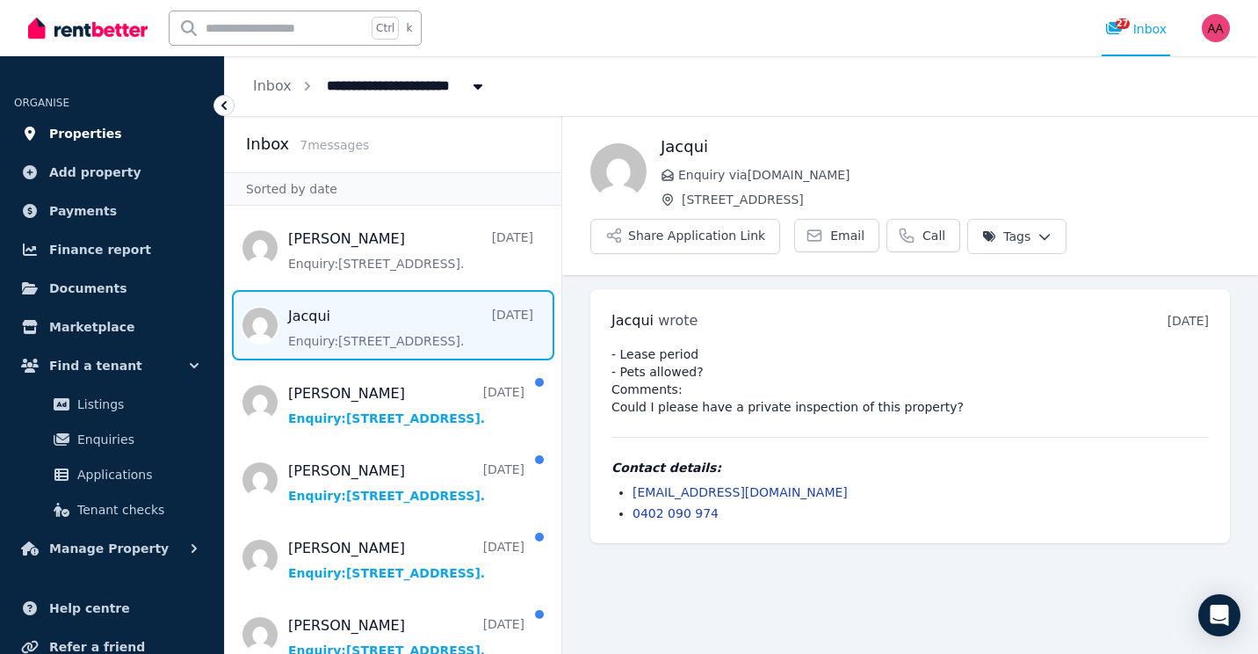
click at [92, 139] on span "Properties" at bounding box center [85, 133] width 73 height 21
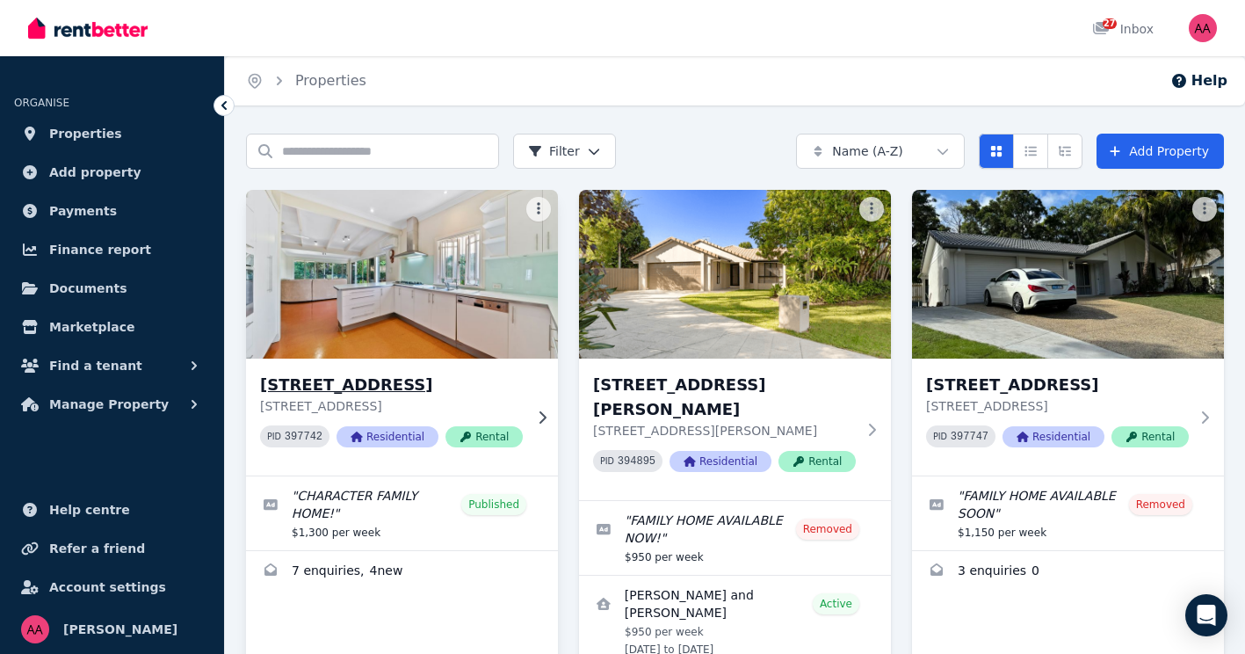
click at [383, 287] on img at bounding box center [402, 273] width 328 height 177
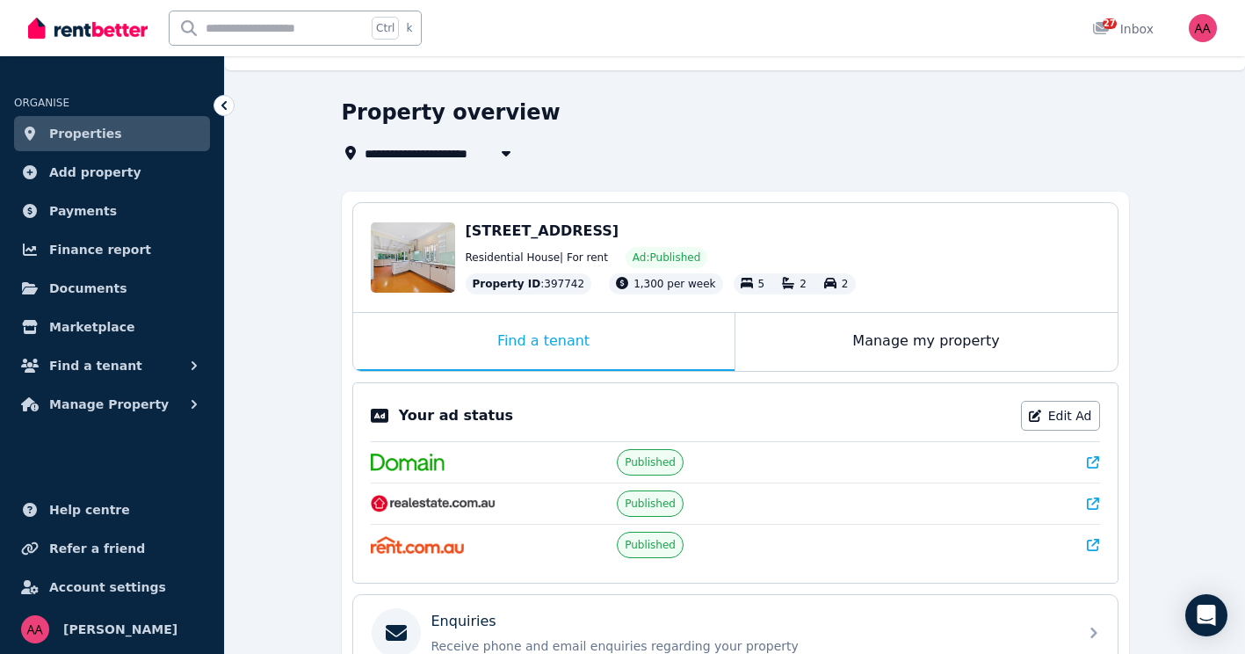
scroll to position [27, 0]
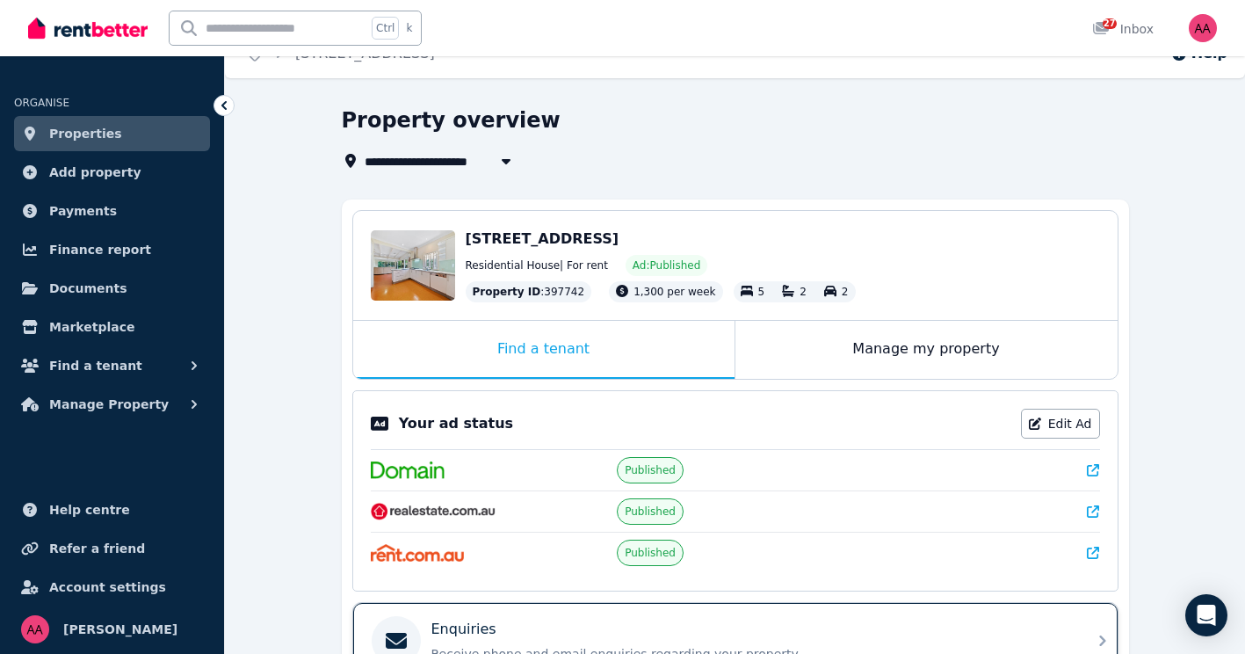
click at [467, 637] on p "Enquiries" at bounding box center [463, 629] width 65 height 21
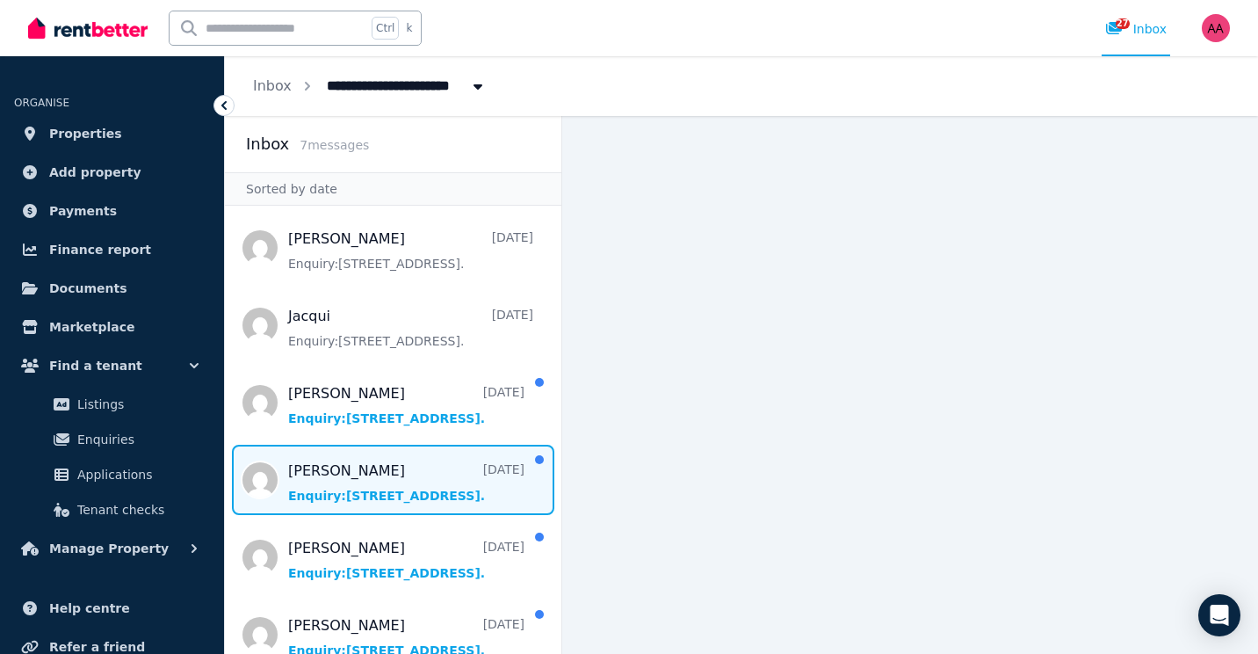
click at [343, 481] on span "Message list" at bounding box center [393, 480] width 336 height 70
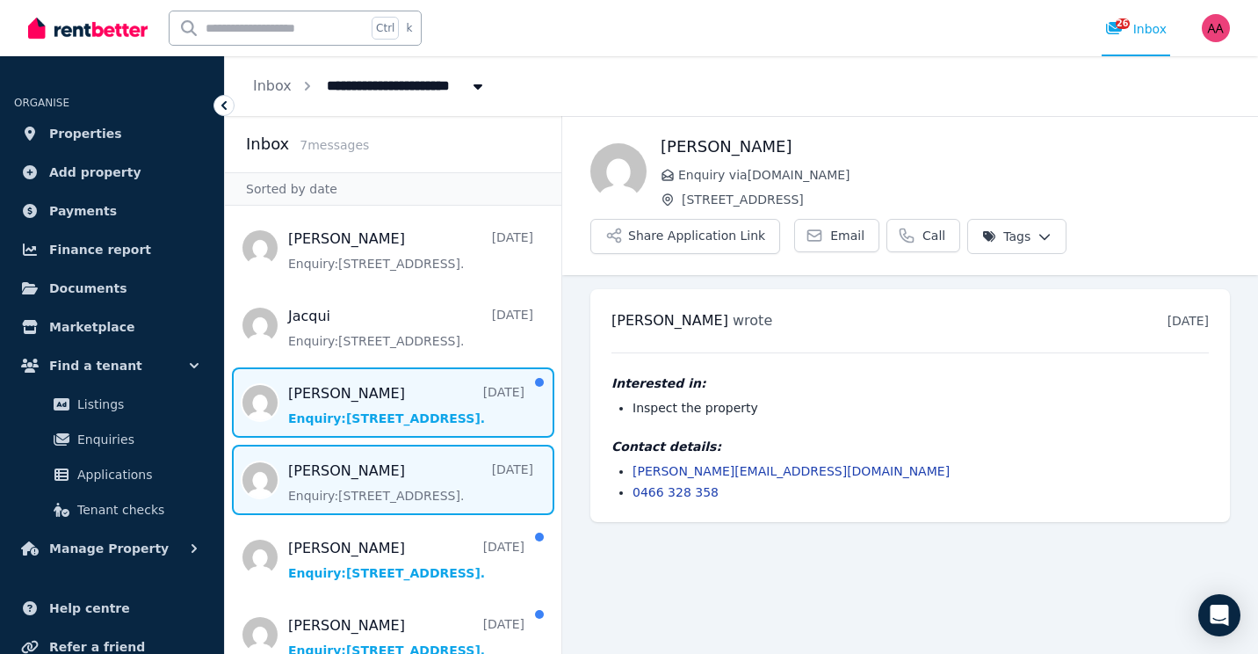
click at [343, 417] on span "Message list" at bounding box center [393, 402] width 336 height 70
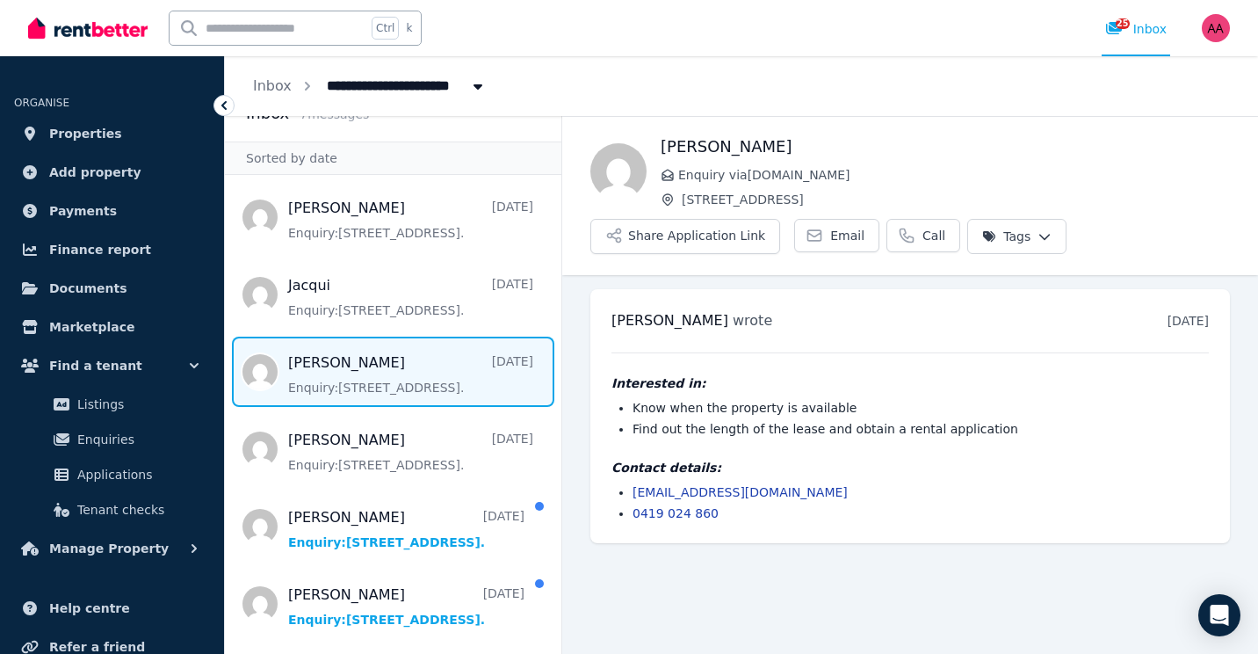
scroll to position [35, 0]
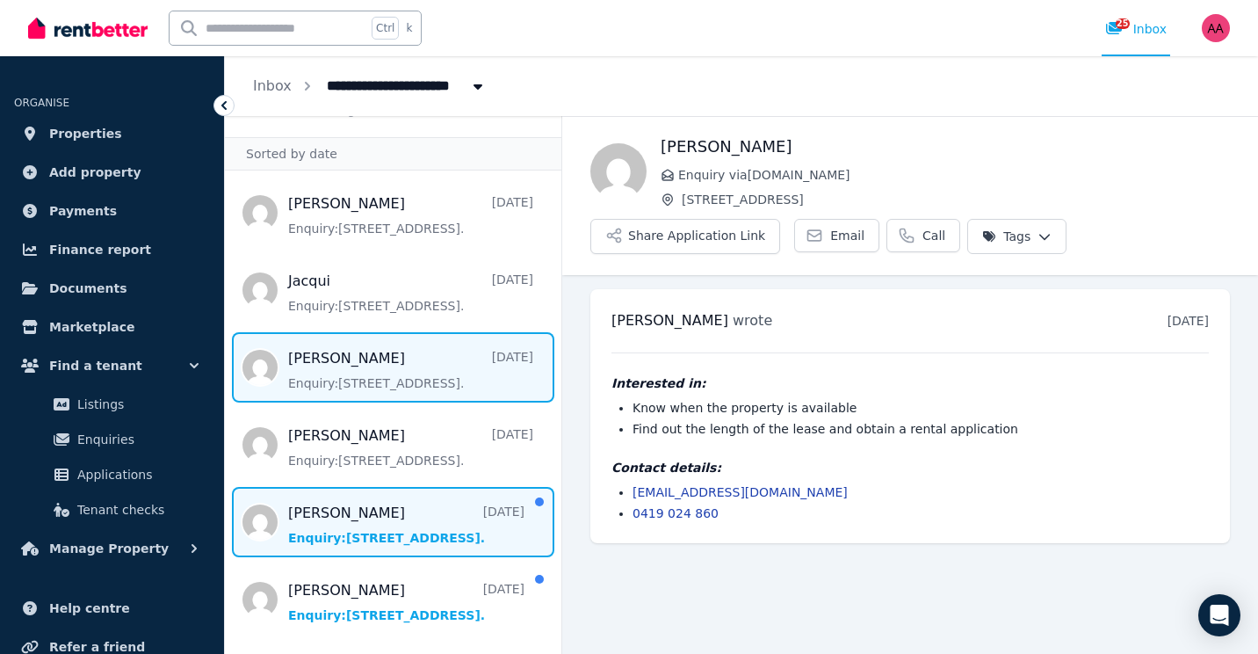
click at [349, 515] on span "Message list" at bounding box center [393, 522] width 336 height 70
